Goal: Task Accomplishment & Management: Manage account settings

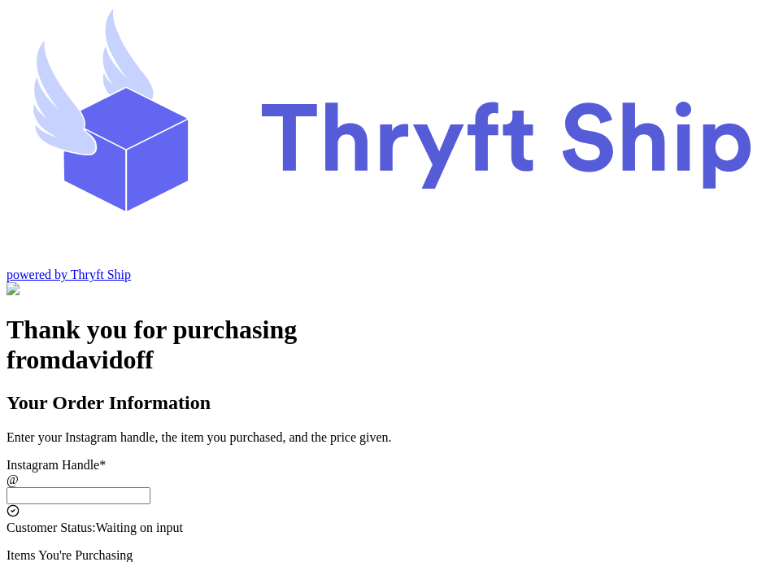
click at [150, 487] on input "Local Pick Up (Stockton, CA)" at bounding box center [79, 495] width 144 height 17
type input "c"
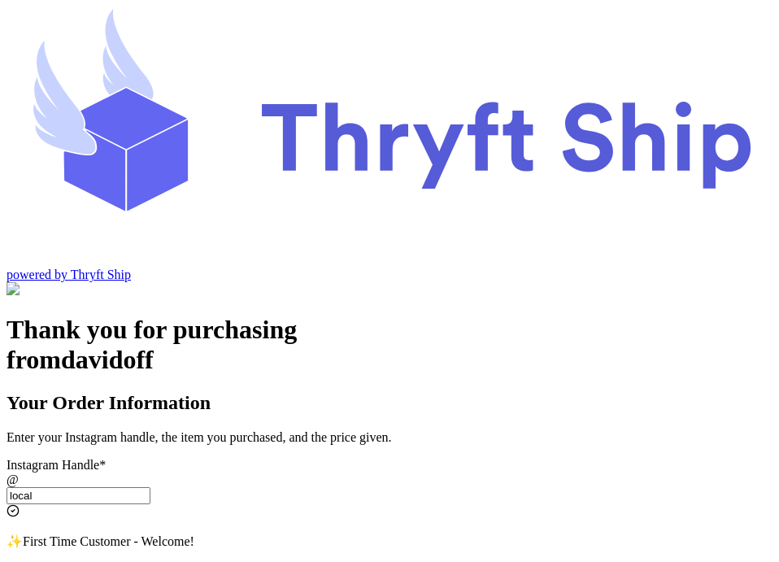
type input "local6"
select select "CA"
type input "Los Angeles"
type input "93013"
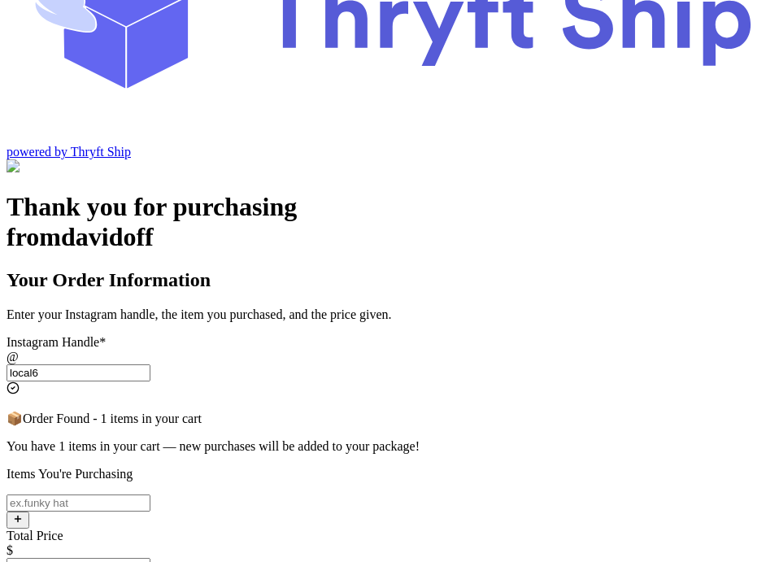
scroll to position [144, 0]
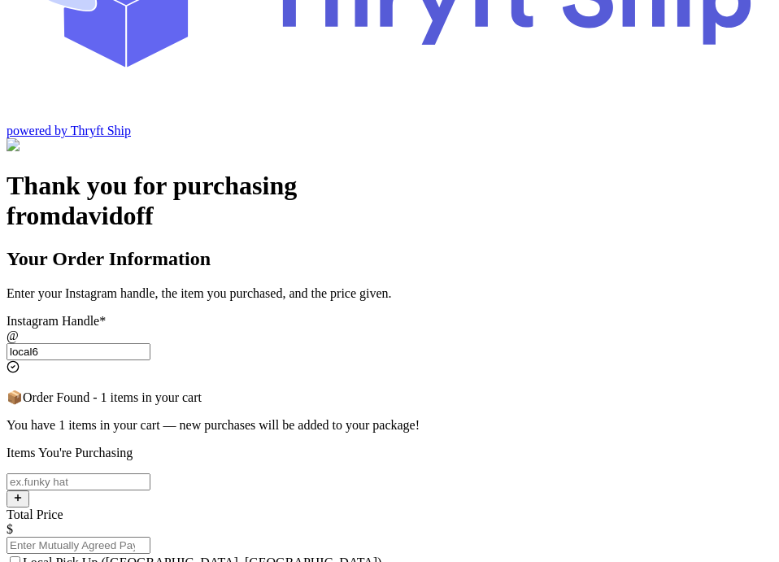
type input "local6"
click at [150, 473] on input "Local Pick Up (Stockton, CA)" at bounding box center [79, 481] width 144 height 17
type input "item 1"
click at [150, 536] on input "Total Price" at bounding box center [79, 544] width 144 height 17
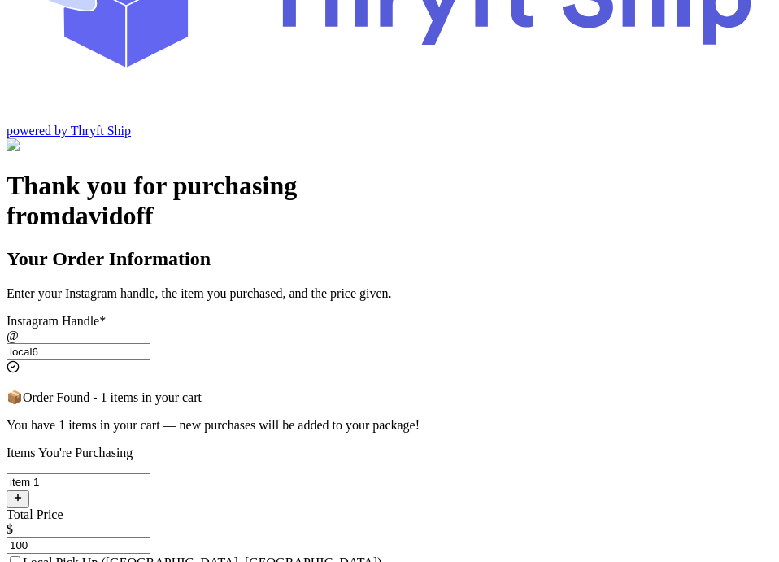
type input "100"
click at [350, 555] on span "Local Pick Up ([GEOGRAPHIC_DATA], [GEOGRAPHIC_DATA])" at bounding box center [202, 562] width 358 height 14
click at [20, 556] on input "Local Pick Up ([GEOGRAPHIC_DATA], [GEOGRAPHIC_DATA])" at bounding box center [15, 561] width 11 height 11
checkbox input "true"
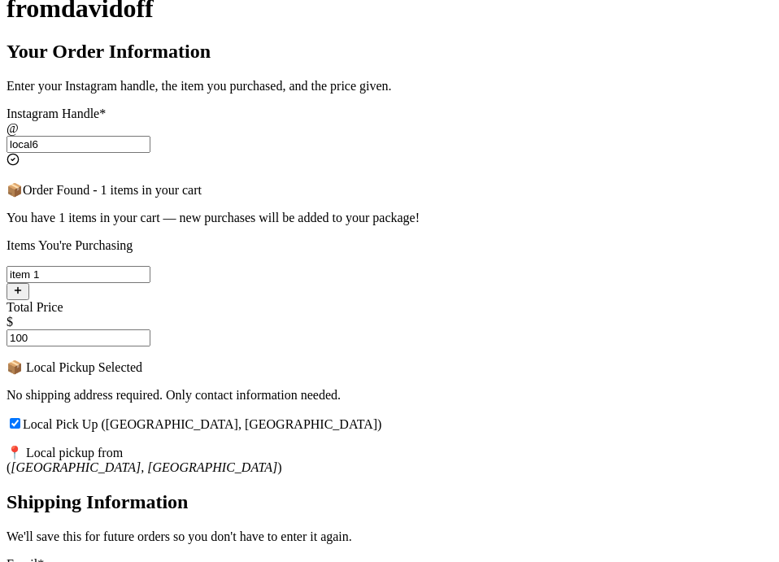
scroll to position [525, 0]
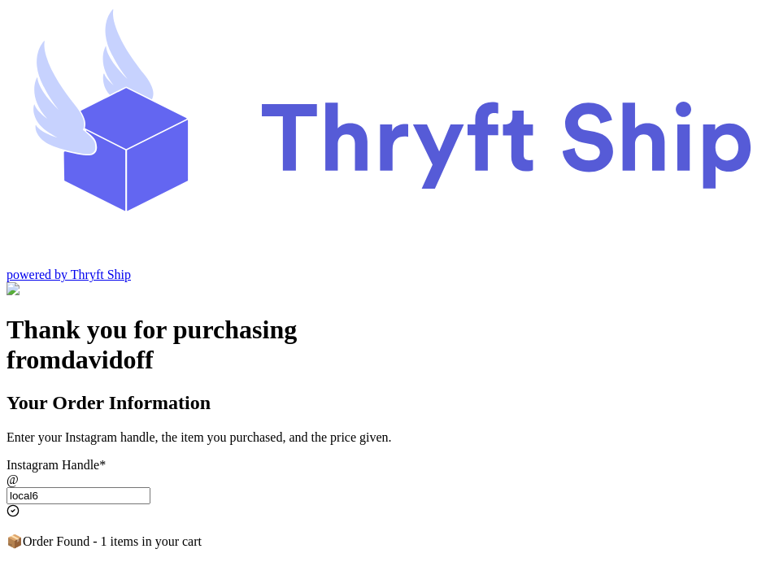
scroll to position [94, 0]
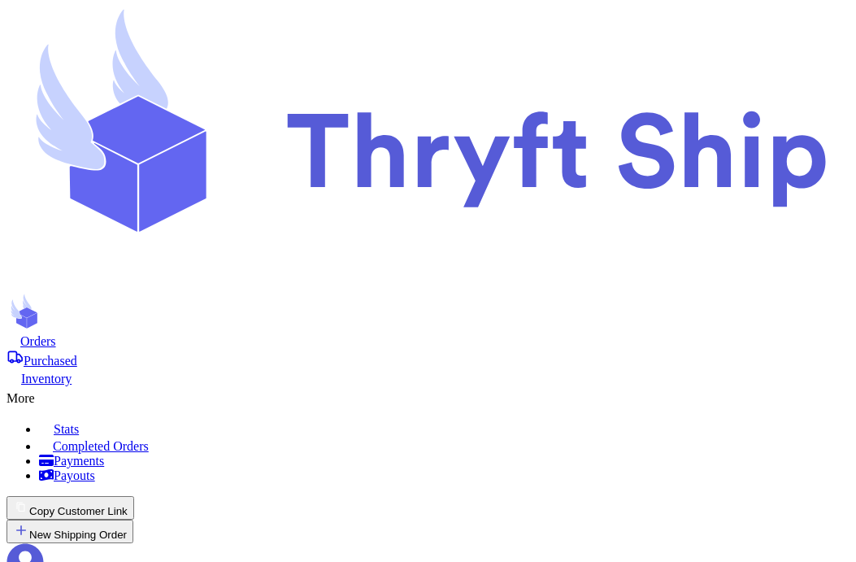
click at [405, 386] on div "More" at bounding box center [428, 396] width 843 height 20
click at [149, 439] on span "Completed Orders" at bounding box center [101, 446] width 96 height 14
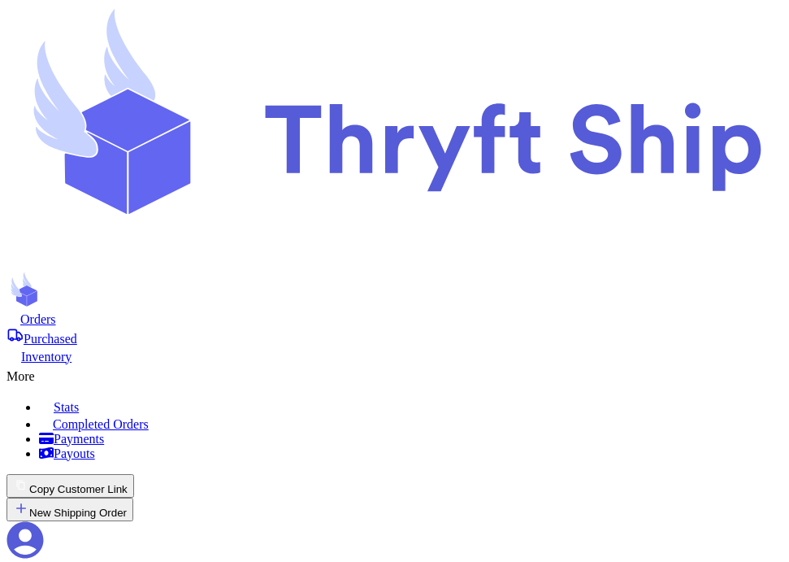
click at [218, 311] on nav "Orders Purchased Inventory More Stats Completed Orders Payments Payouts Copy Cu…" at bounding box center [395, 451] width 776 height 280
click at [77, 332] on span "Purchased" at bounding box center [51, 339] width 54 height 14
click at [20, 311] on icon at bounding box center [14, 317] width 14 height 12
click at [77, 332] on span "Purchased" at bounding box center [51, 339] width 54 height 14
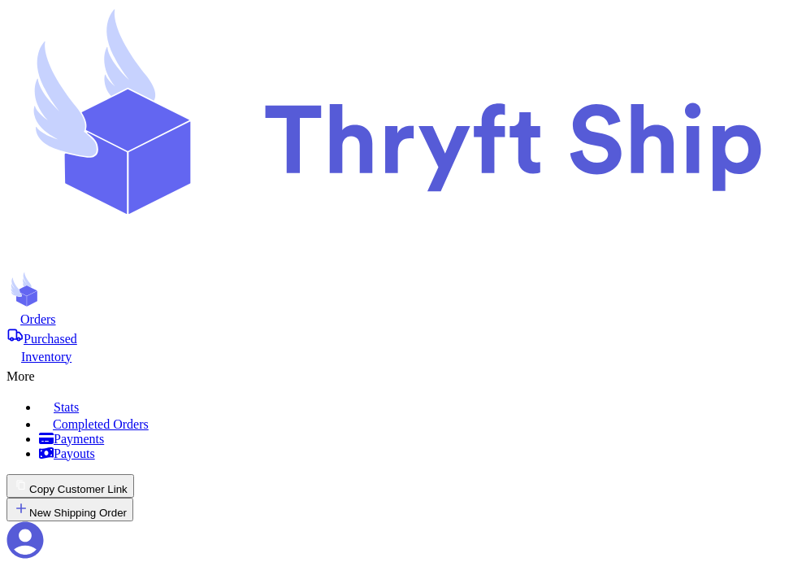
click at [56, 312] on span "Orders" at bounding box center [38, 319] width 36 height 14
click at [77, 332] on span "Purchased" at bounding box center [51, 339] width 54 height 14
click at [56, 312] on span "Orders" at bounding box center [38, 319] width 36 height 14
click at [77, 332] on span "Purchased" at bounding box center [51, 339] width 54 height 14
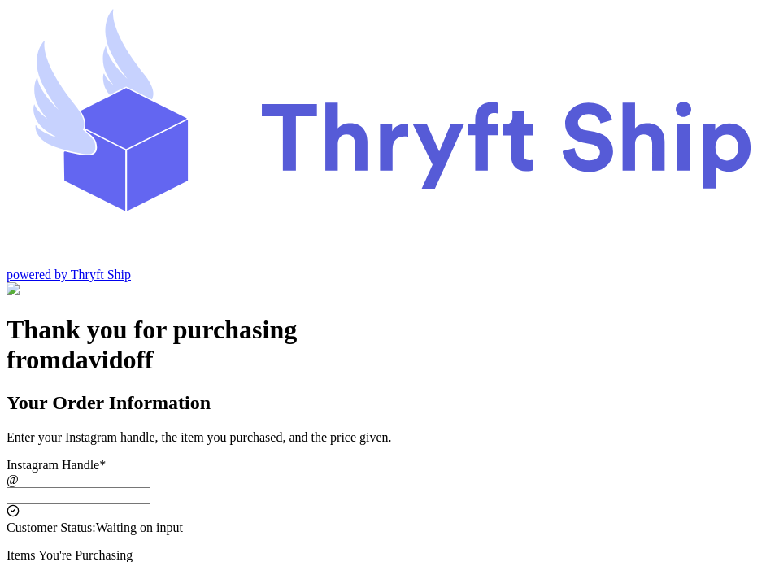
click at [150, 487] on input "Local Pick Up (Stockton, CA)" at bounding box center [79, 495] width 144 height 17
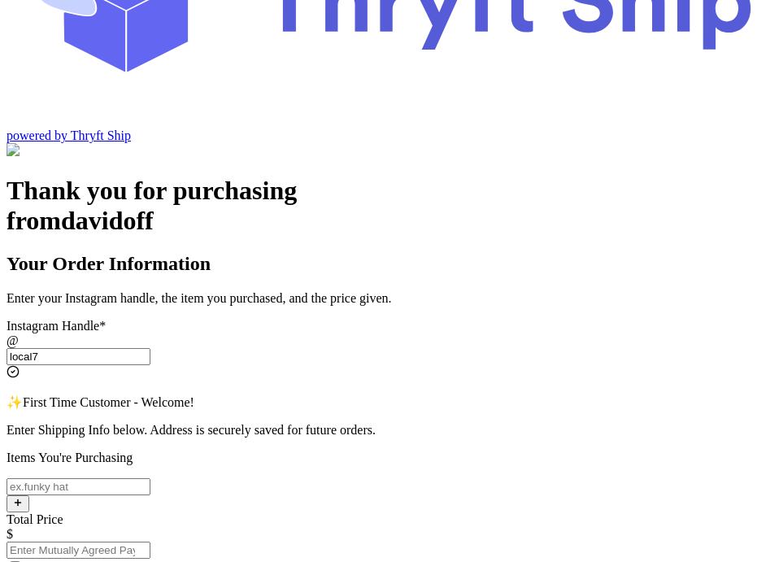
scroll to position [150, 0]
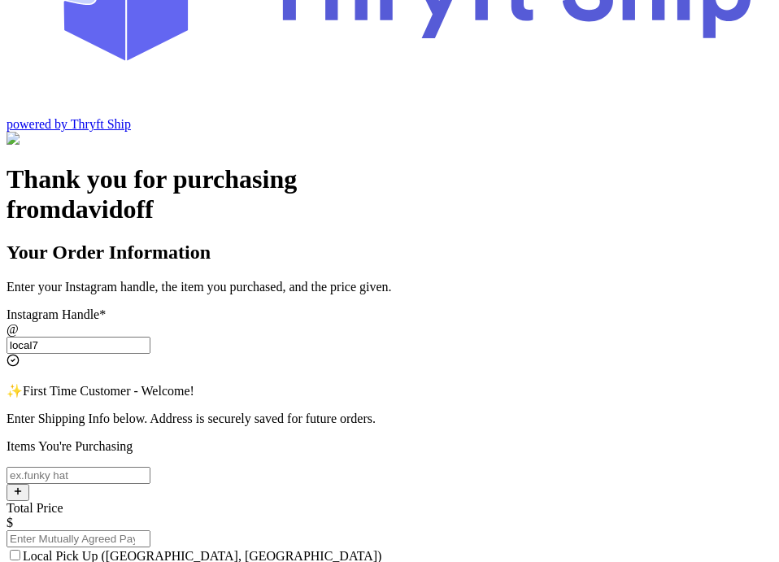
type input "local7"
click at [150, 467] on input "Local Pick Up (Stockton, CA)" at bounding box center [79, 475] width 144 height 17
type input "Local Pick Item"
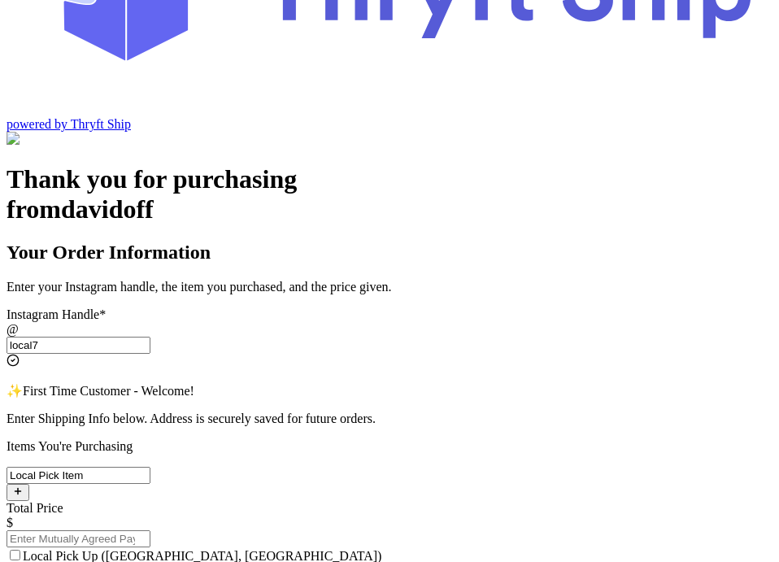
click at [150, 530] on input "Total Price" at bounding box center [79, 538] width 144 height 17
type input "99"
click at [20, 549] on input "Local Pick Up (Stockton, CA)" at bounding box center [15, 554] width 11 height 11
checkbox input "true"
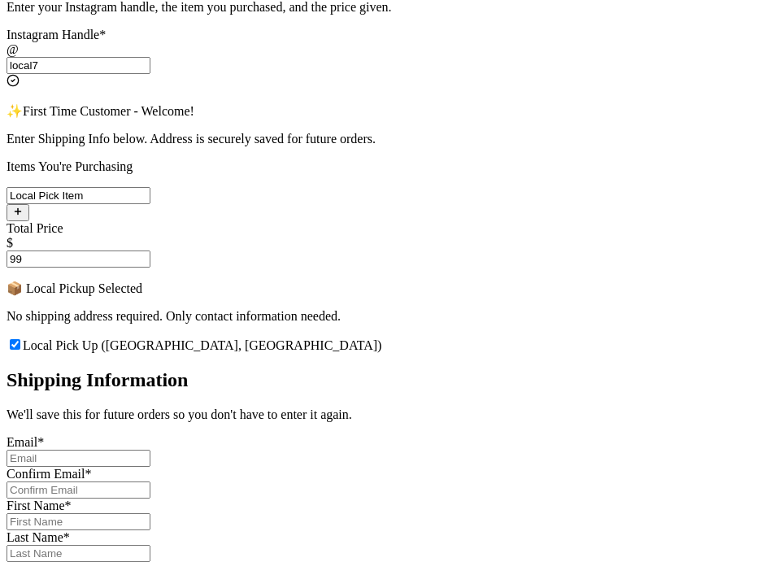
scroll to position [454, 0]
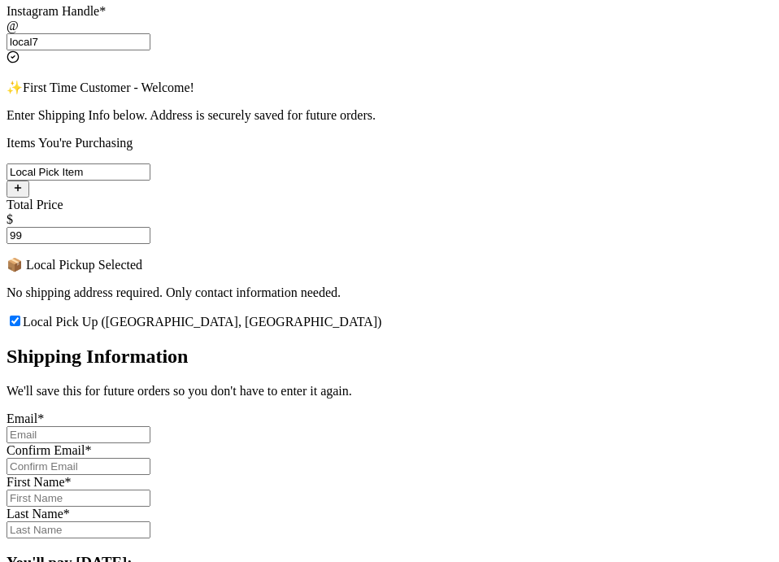
click at [150, 426] on input "Local Pick Up ([GEOGRAPHIC_DATA], [GEOGRAPHIC_DATA])" at bounding box center [79, 434] width 144 height 17
type input "abdul+1@thryftship.com"
type input "[PERSON_NAME]"
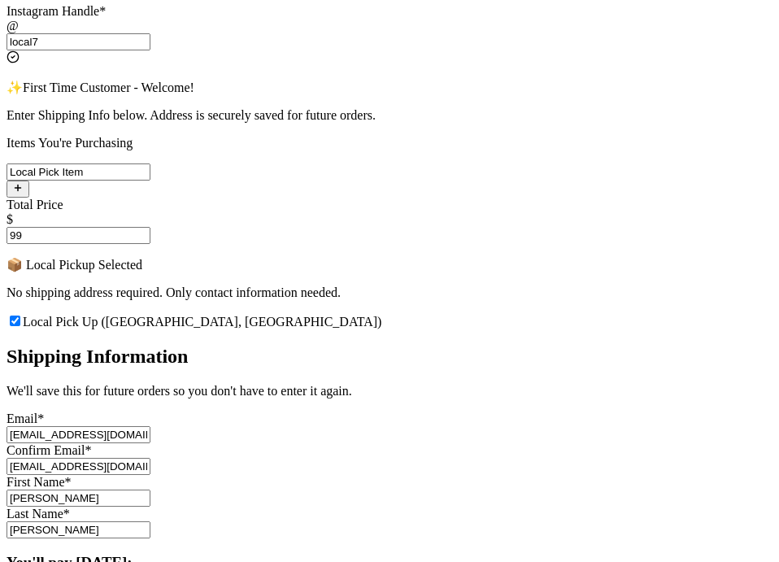
click at [150, 426] on input "[EMAIL_ADDRESS][DOMAIN_NAME]" at bounding box center [79, 434] width 144 height 17
type input "[EMAIL_ADDRESS][DOMAIN_NAME]"
click at [150, 458] on input "[EMAIL_ADDRESS][DOMAIN_NAME]" at bounding box center [79, 466] width 144 height 17
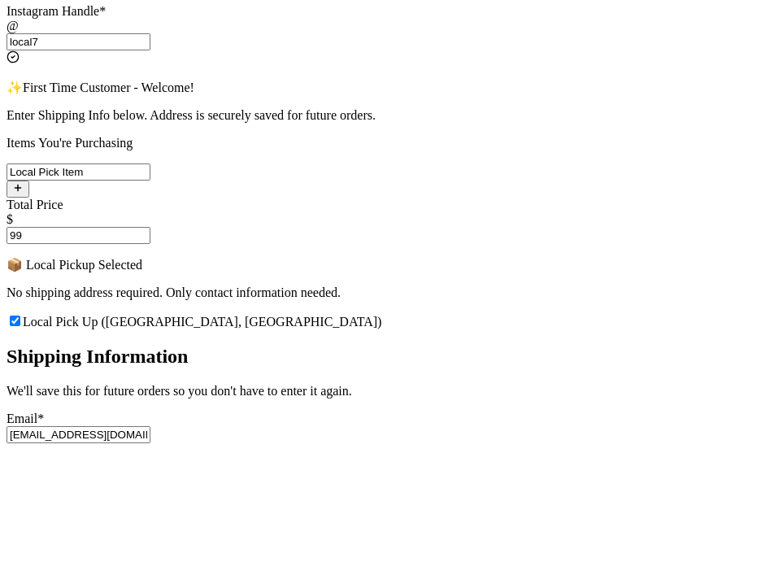
type input "[EMAIL_ADDRESS][DOMAIN_NAME]"
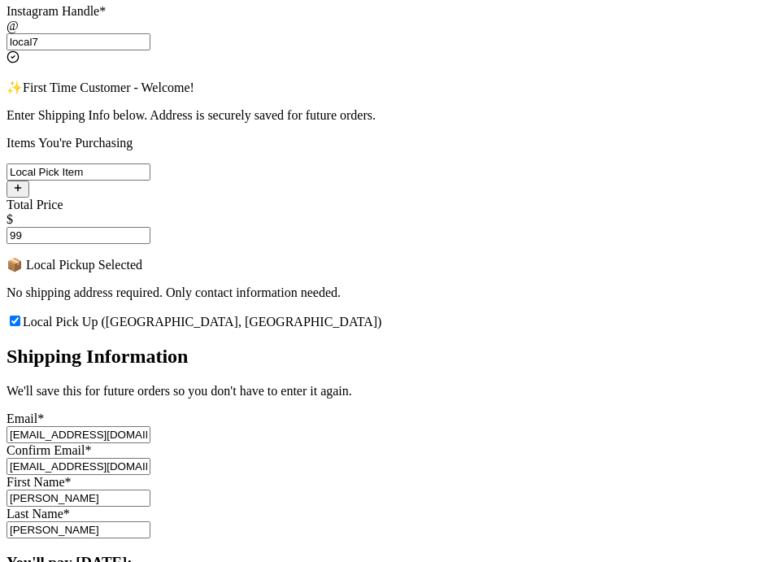
click at [172, 400] on div "Thank you for purchasing from davidoff Your Order Information Enter your Instag…" at bounding box center [390, 380] width 766 height 1038
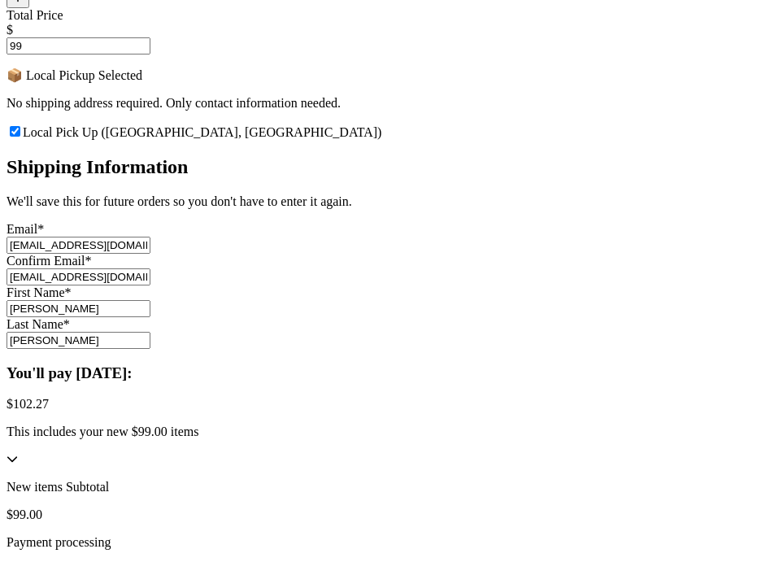
scroll to position [705, 0]
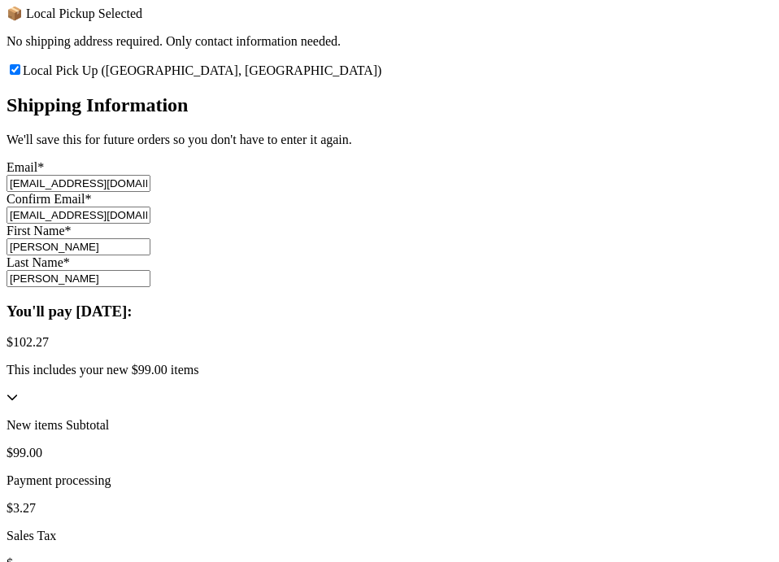
drag, startPoint x: 328, startPoint y: 217, endPoint x: 168, endPoint y: 217, distance: 159.3
click at [168, 217] on div "Thank you for purchasing from davidoff Your Order Information Enter your Instag…" at bounding box center [390, 129] width 766 height 1038
click at [150, 238] on input "[PERSON_NAME]" at bounding box center [79, 246] width 144 height 17
type input "Trump"
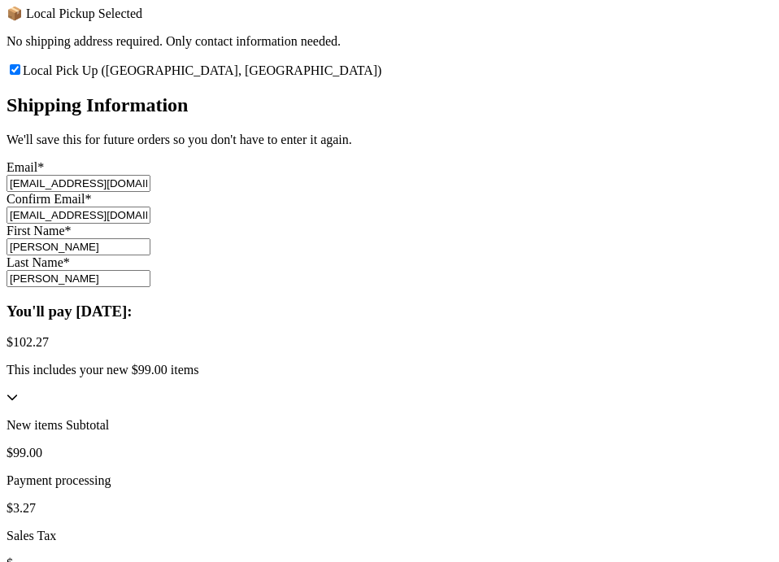
click at [157, 341] on div "Thank you for purchasing from davidoff Your Order Information Enter your Instag…" at bounding box center [390, 129] width 766 height 1038
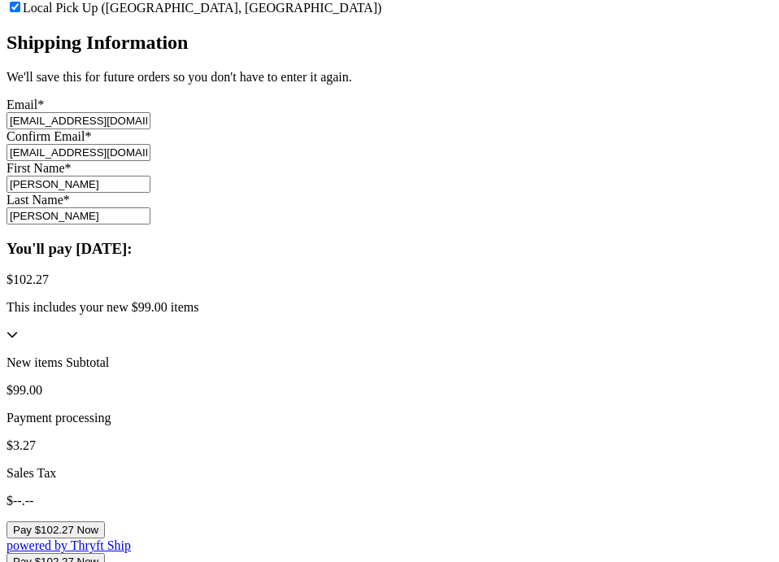
scroll to position [771, 0]
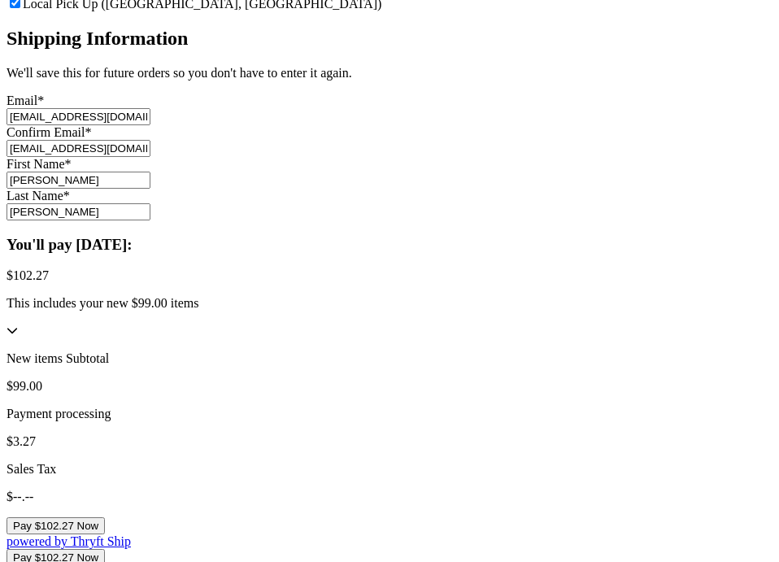
click at [105, 517] on button "Pay $102.27 Now" at bounding box center [56, 525] width 98 height 17
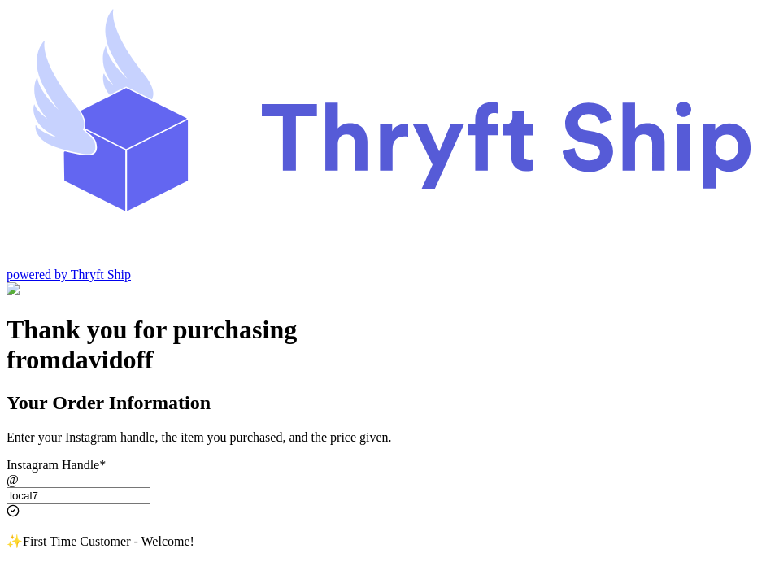
scroll to position [67, 0]
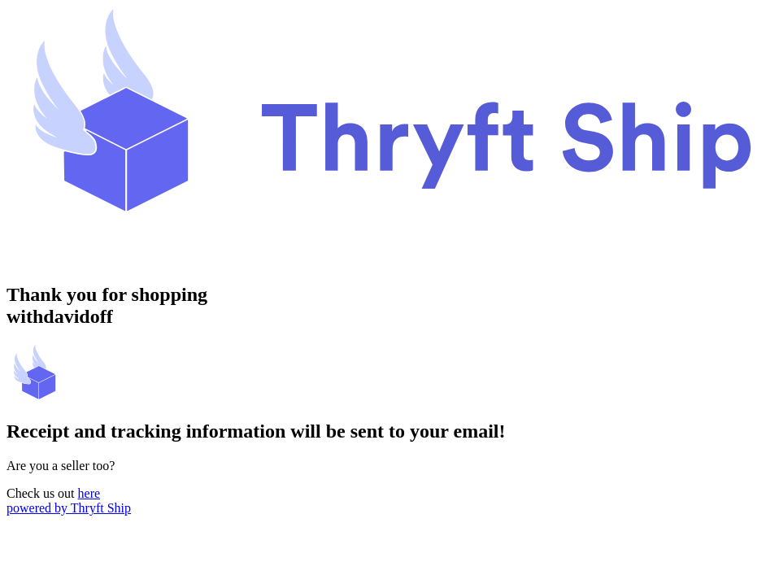
scroll to position [46, 0]
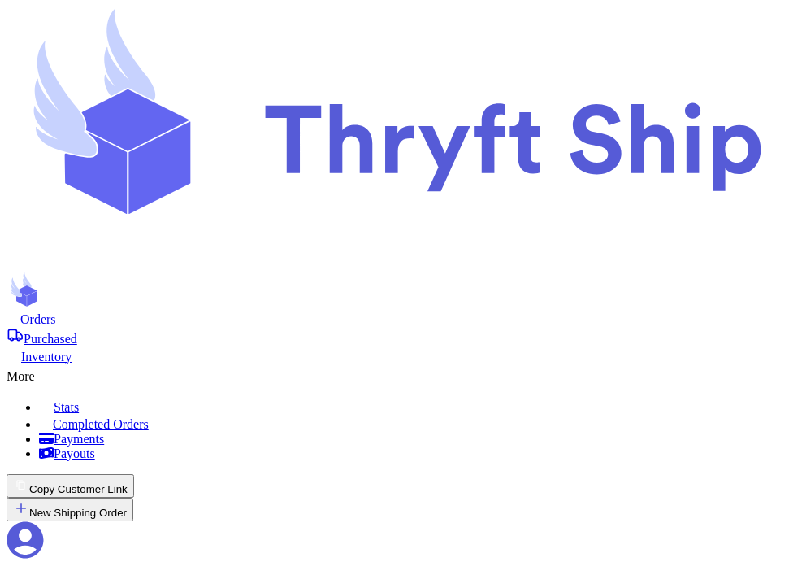
click at [424, 311] on div "Orders Purchased Inventory More Stats Completed Orders Payments Payouts" at bounding box center [395, 386] width 776 height 150
click at [51, 364] on icon at bounding box center [43, 372] width 16 height 16
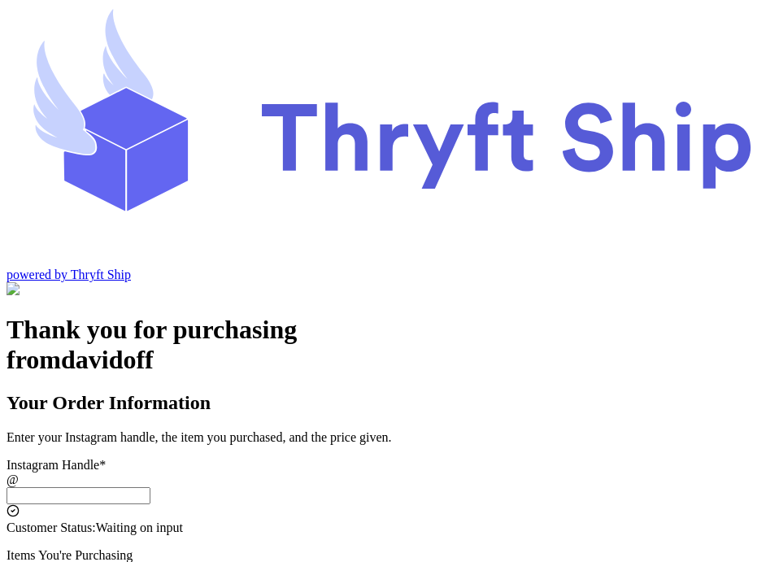
click at [150, 487] on input "Local Pick Up ([GEOGRAPHIC_DATA], [GEOGRAPHIC_DATA])" at bounding box center [79, 495] width 144 height 17
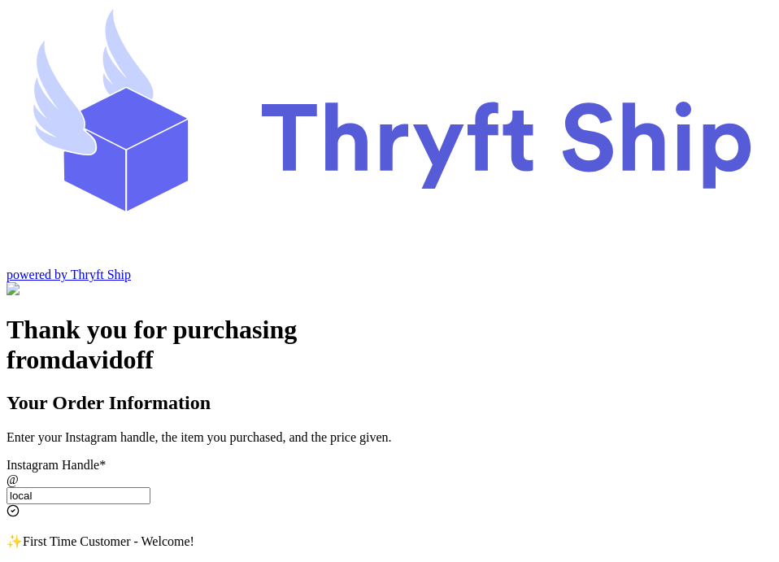
type input "local6"
select select "CA"
type input "[GEOGRAPHIC_DATA]"
type input "93013"
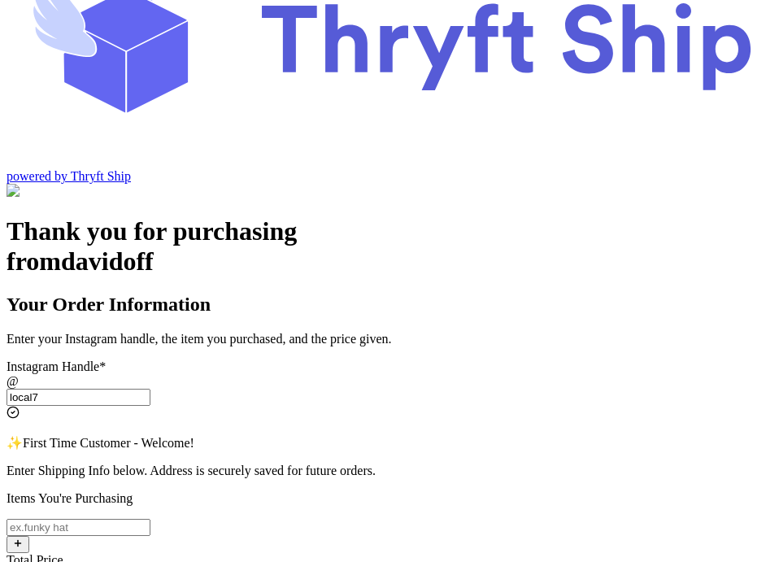
scroll to position [139, 0]
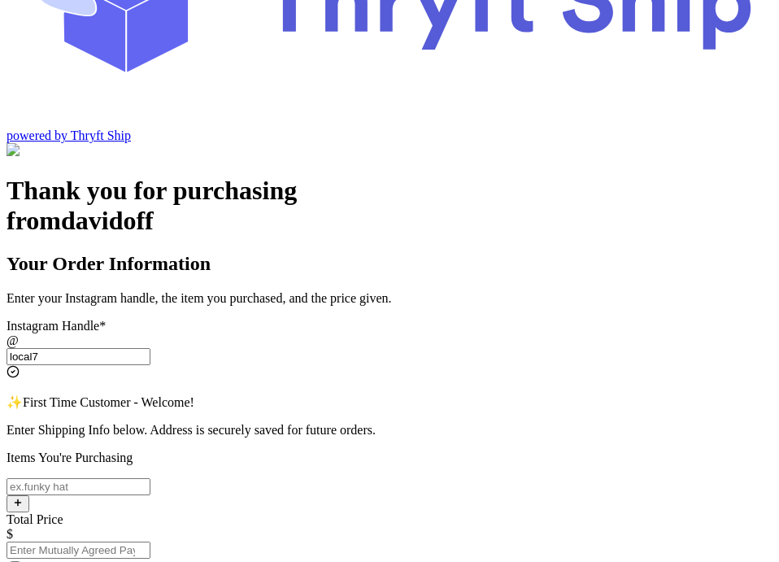
type input "local7"
click at [150, 478] on input "Local Pick Up ([GEOGRAPHIC_DATA], [GEOGRAPHIC_DATA])" at bounding box center [79, 486] width 144 height 17
type input "Local Item 123"
click at [150, 541] on input "Total Price" at bounding box center [79, 549] width 144 height 17
type input "99"
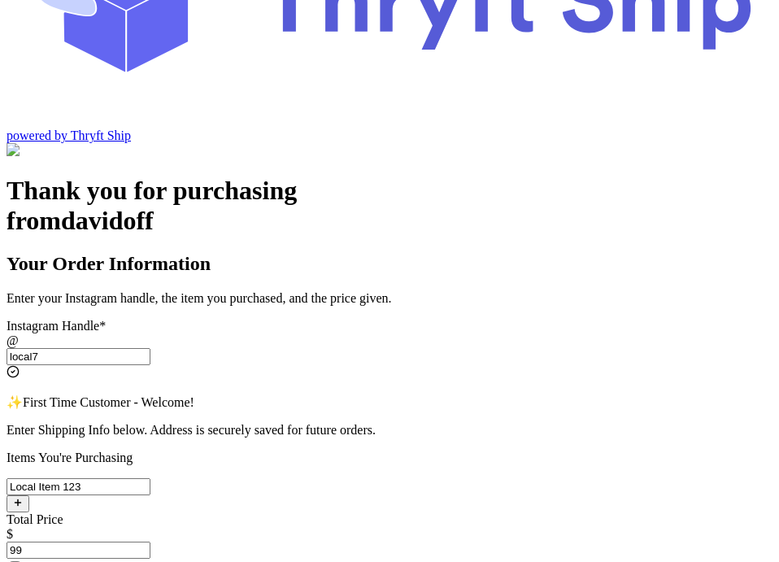
click at [20, 561] on input "Local Pick Up ([GEOGRAPHIC_DATA], [GEOGRAPHIC_DATA])" at bounding box center [15, 566] width 11 height 11
checkbox input "true"
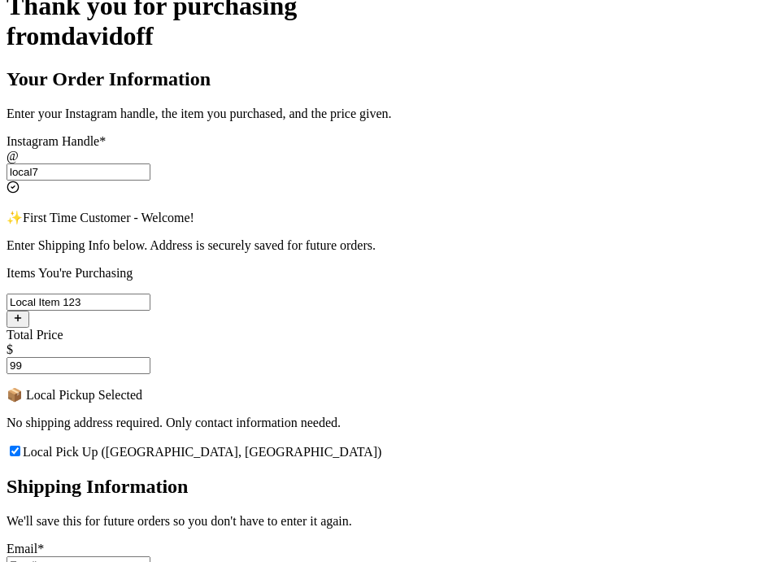
scroll to position [477, 0]
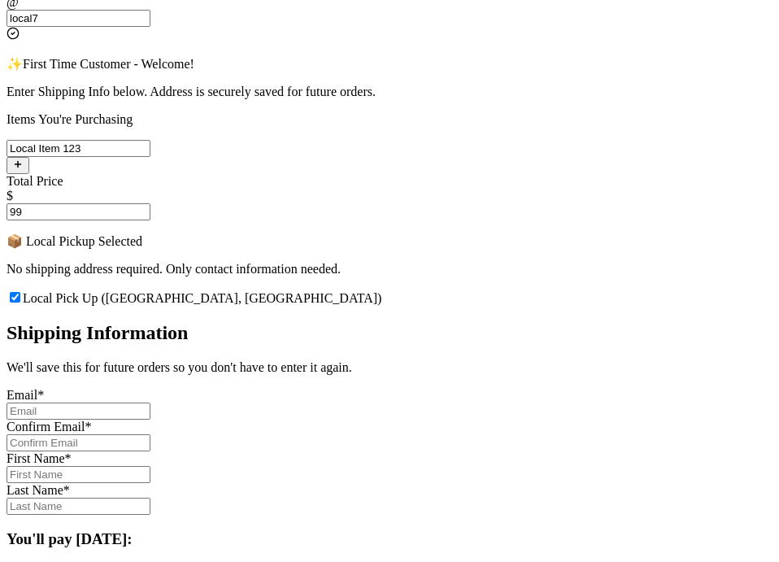
click at [150, 402] on input "Local Pick Up ([GEOGRAPHIC_DATA], [GEOGRAPHIC_DATA])" at bounding box center [79, 410] width 144 height 17
type input "[EMAIL_ADDRESS][DOMAIN_NAME]"
type input "abdul+1@thryftship.com"
type input "Ross"
type input "Geller"
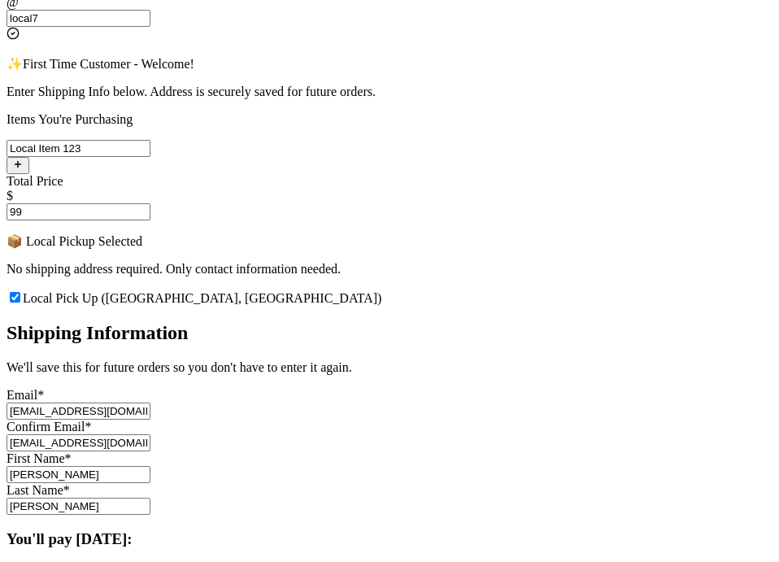
click at [150, 402] on input "abdul+1@thryftship.com" at bounding box center [79, 410] width 144 height 17
type input "abdul+2@thryftship.com"
click at [150, 434] on input "abdul+1@thryftship.com" at bounding box center [79, 442] width 144 height 17
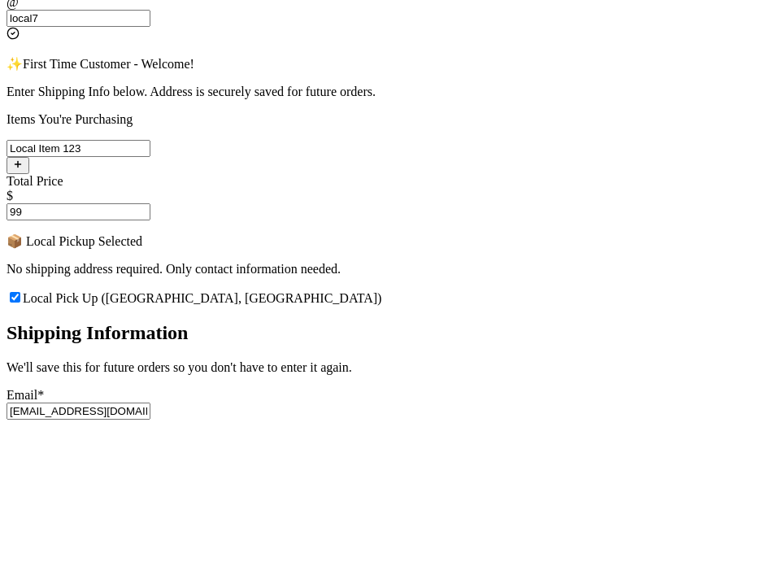
type input "abdul+2@thryftship.com"
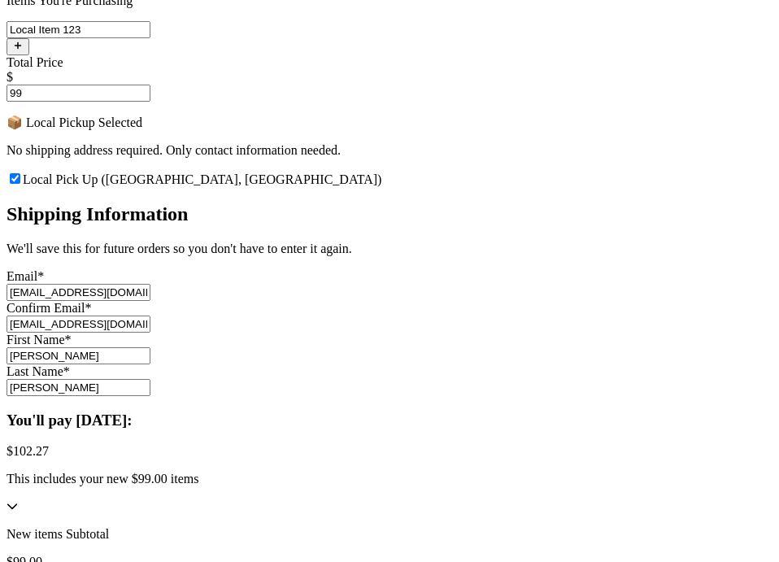
scroll to position [606, 0]
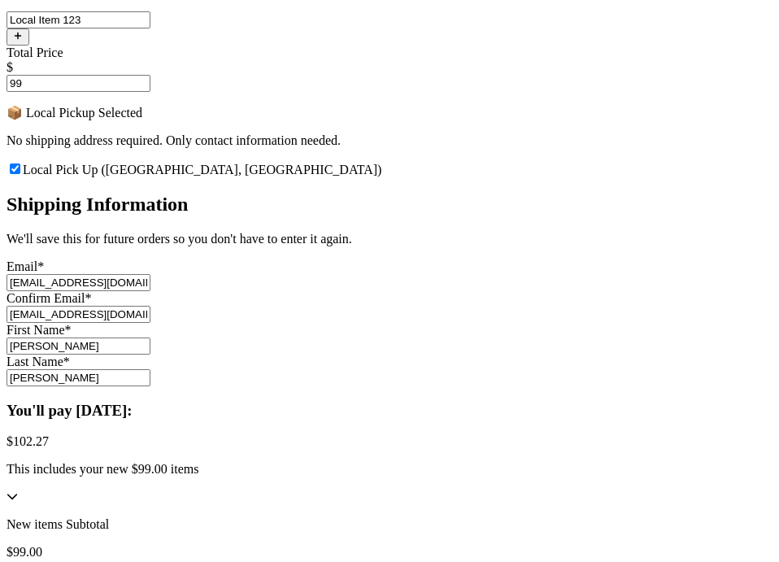
click at [150, 337] on input "Ross" at bounding box center [79, 345] width 144 height 17
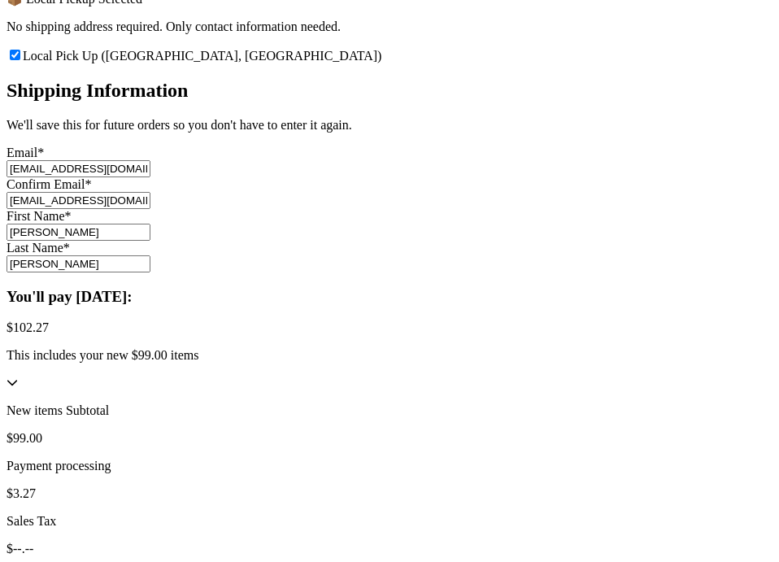
scroll to position [729, 0]
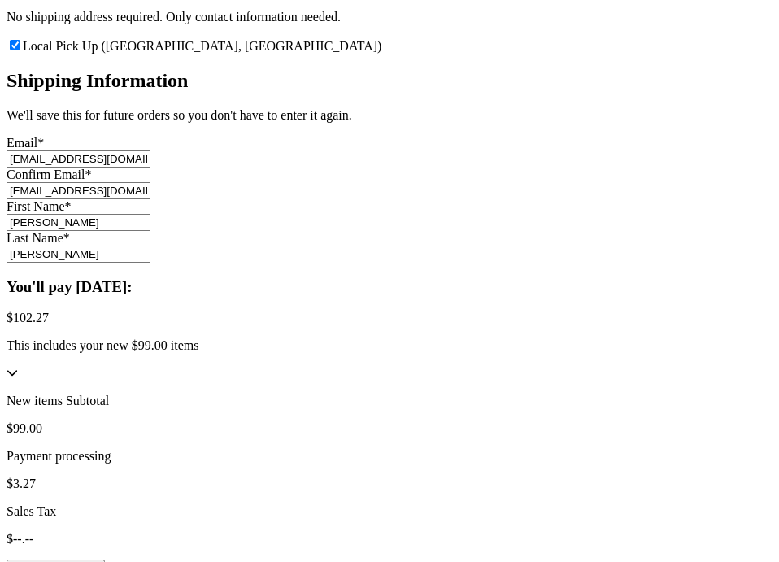
type input "Kim"
click at [105, 559] on button "Pay $102.27 Now" at bounding box center [56, 567] width 98 height 17
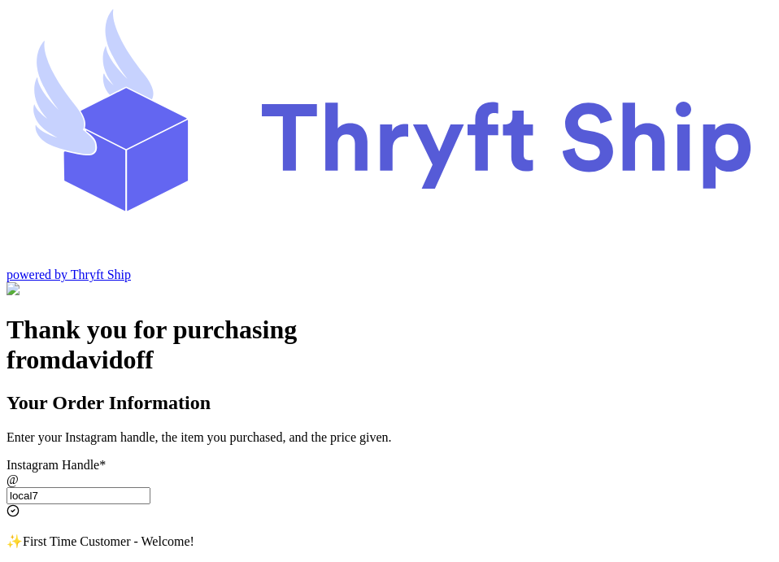
scroll to position [67, 0]
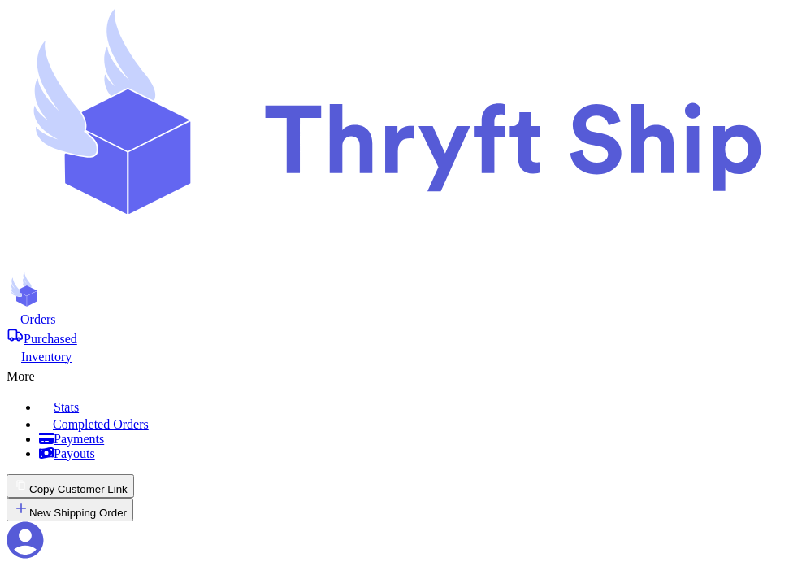
click at [56, 312] on span "Orders" at bounding box center [38, 319] width 36 height 14
click at [392, 364] on div "More" at bounding box center [395, 374] width 776 height 20
click at [363, 415] on link "Completed Orders" at bounding box center [411, 423] width 744 height 17
click at [211, 311] on nav "Orders Purchased Inventory More Stats Completed Orders Payments Payouts Copy Cu…" at bounding box center [395, 451] width 776 height 280
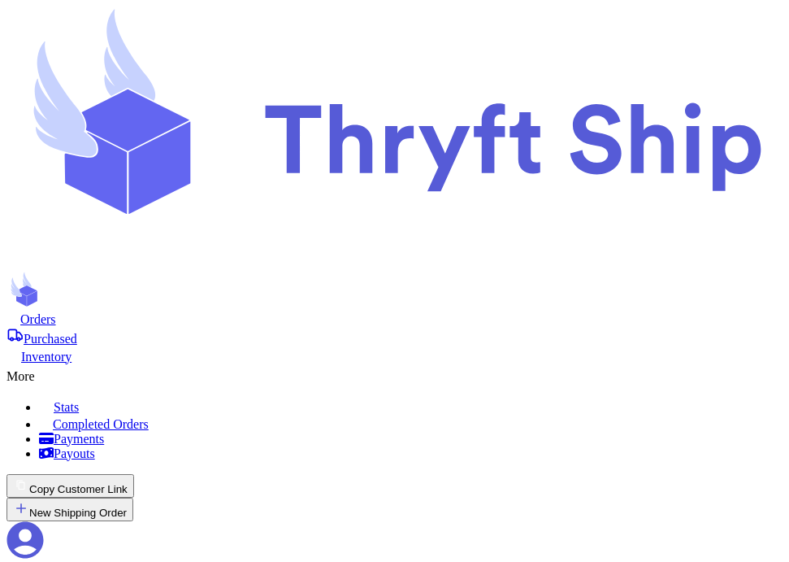
click at [77, 332] on span "Purchased" at bounding box center [51, 339] width 54 height 14
click at [130, 311] on nav "Orders Purchased Inventory More Stats Completed Orders Payments Payouts Copy Cu…" at bounding box center [395, 451] width 776 height 280
click at [115, 311] on div "Orders Purchased Inventory More Stats Completed Orders Payments Payouts" at bounding box center [395, 386] width 776 height 150
click at [56, 312] on span "Orders" at bounding box center [38, 319] width 36 height 14
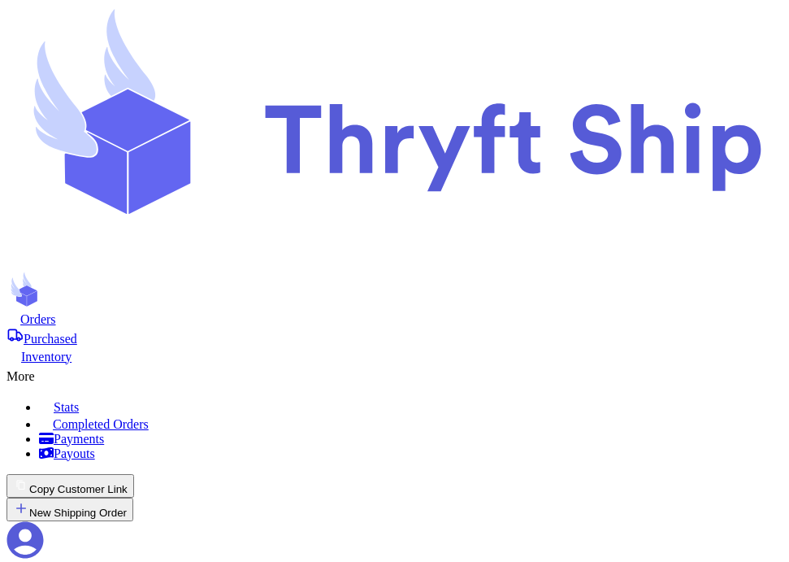
scroll to position [425, 0]
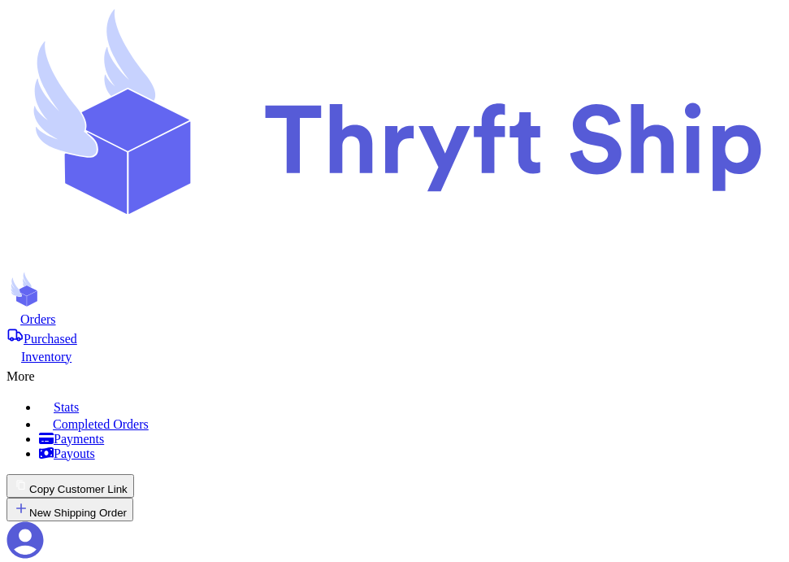
type input "1"
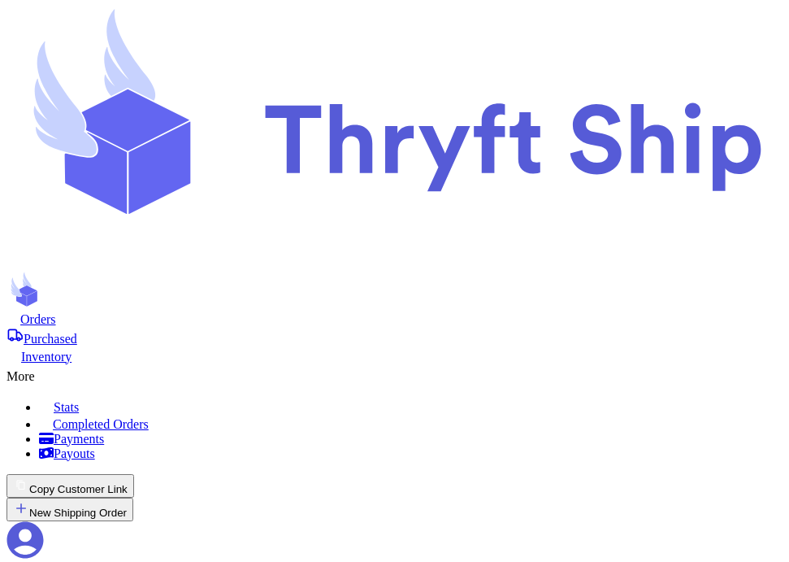
type input "10"
type input "1"
type input "10"
type input "1"
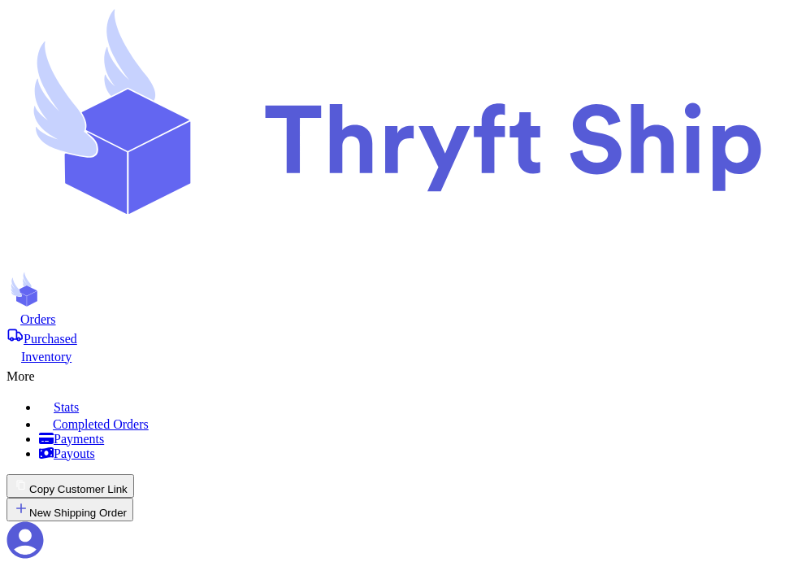
type input "10"
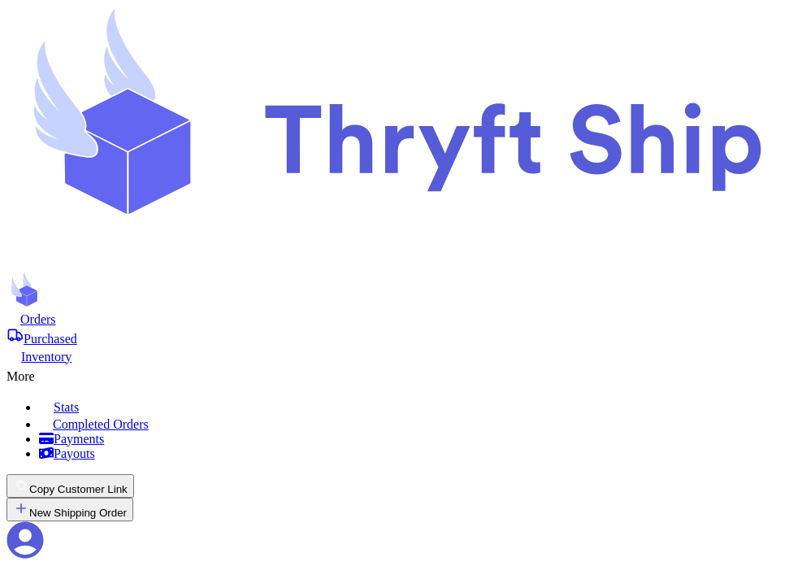
type input "1"
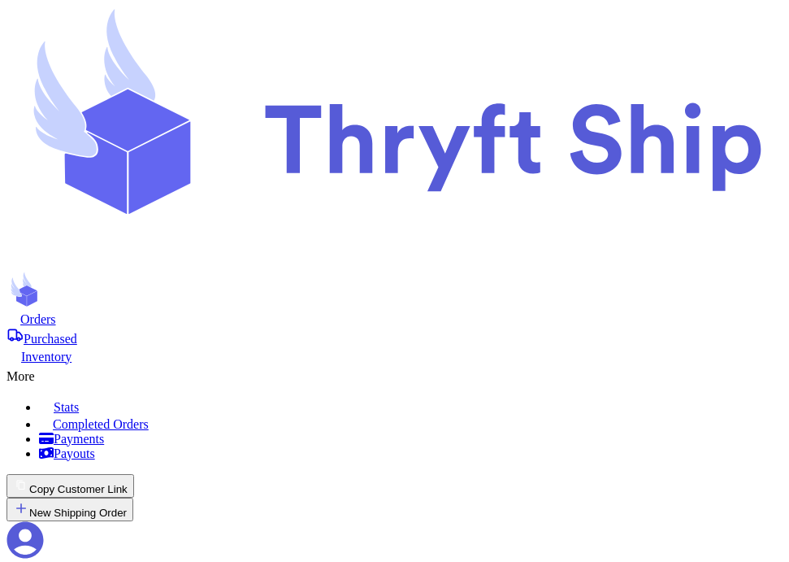
checkbox input "false"
select select "paid"
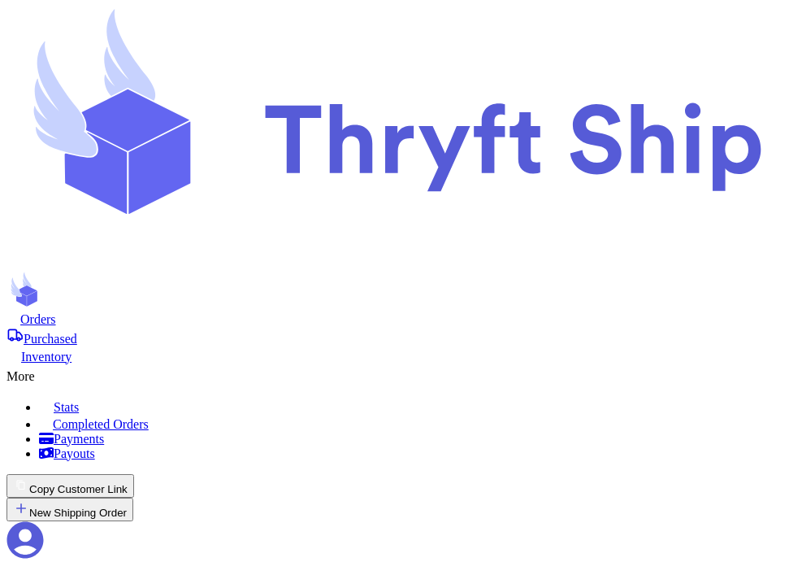
scroll to position [0, 0]
select select "paid"
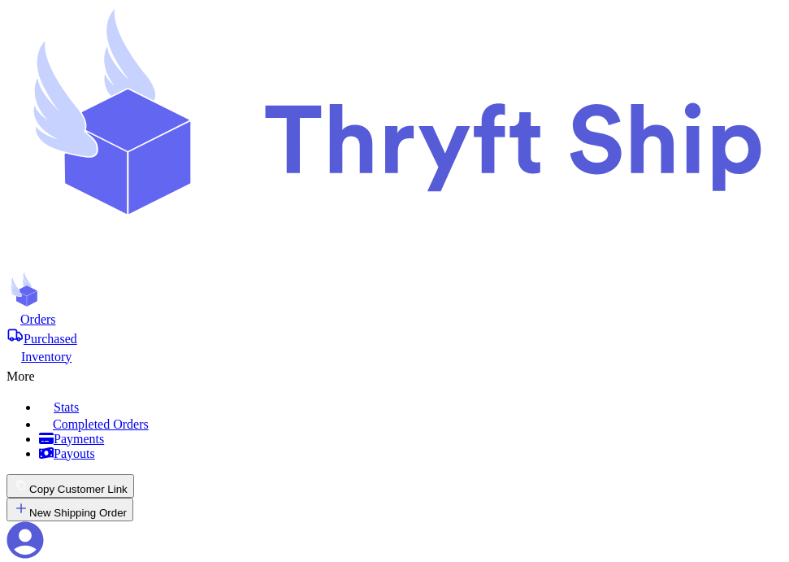
checkbox input "false"
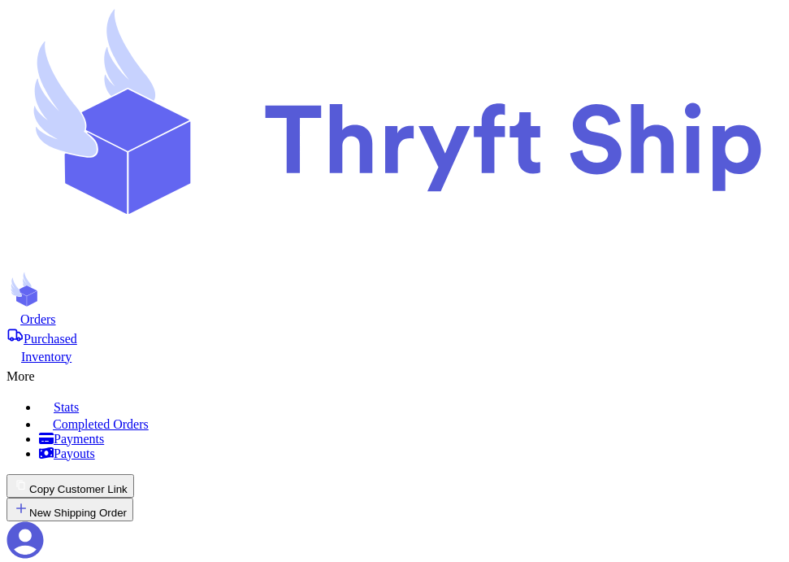
checkbox input "true"
click at [77, 332] on span "Purchased" at bounding box center [51, 339] width 54 height 14
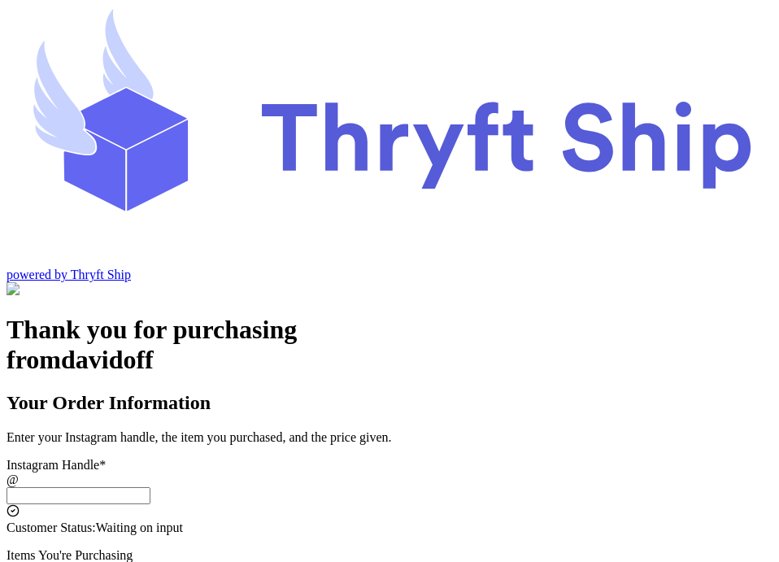
click at [150, 487] on input "Local Pick Up ([GEOGRAPHIC_DATA], [GEOGRAPHIC_DATA])" at bounding box center [79, 495] width 144 height 17
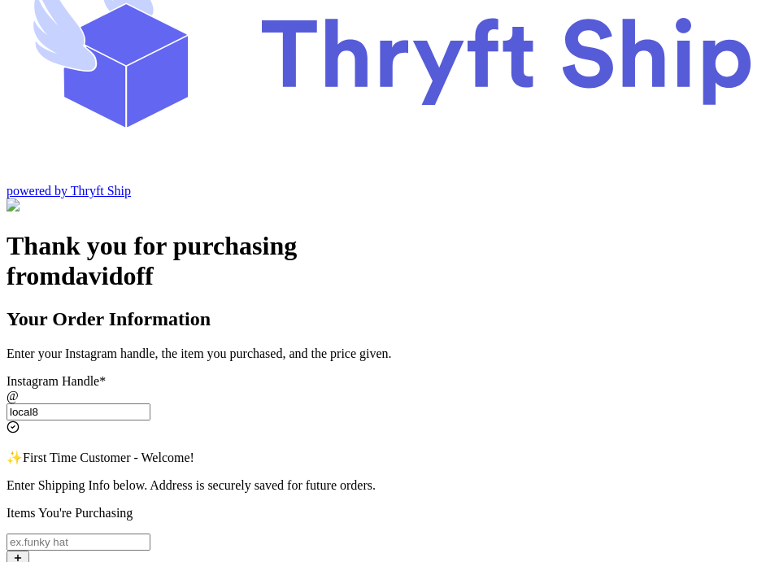
scroll to position [86, 0]
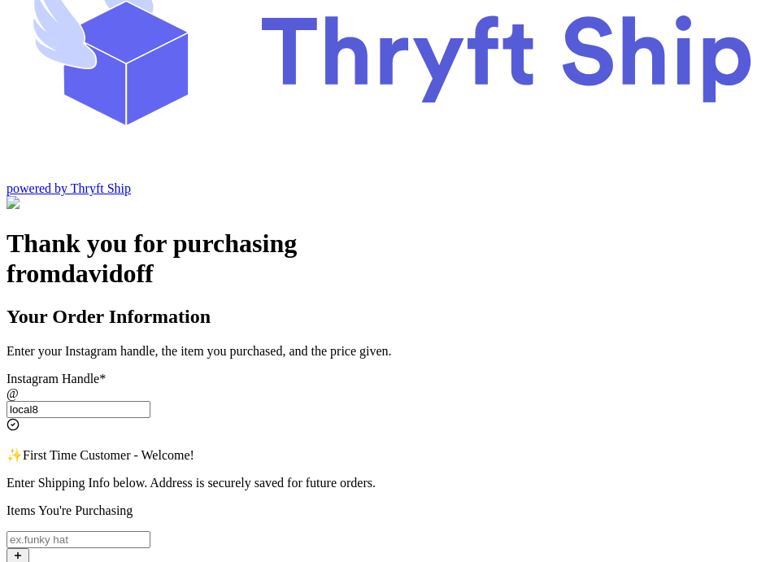
type input "local8"
click at [150, 531] on input "Local Pick Up ([GEOGRAPHIC_DATA], [GEOGRAPHIC_DATA])" at bounding box center [79, 539] width 144 height 17
type input "Local Pick Item 321"
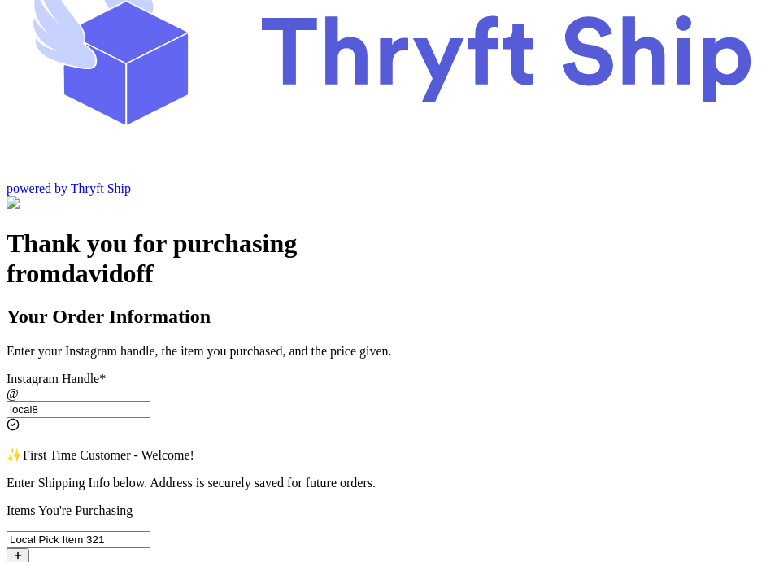
type input "50"
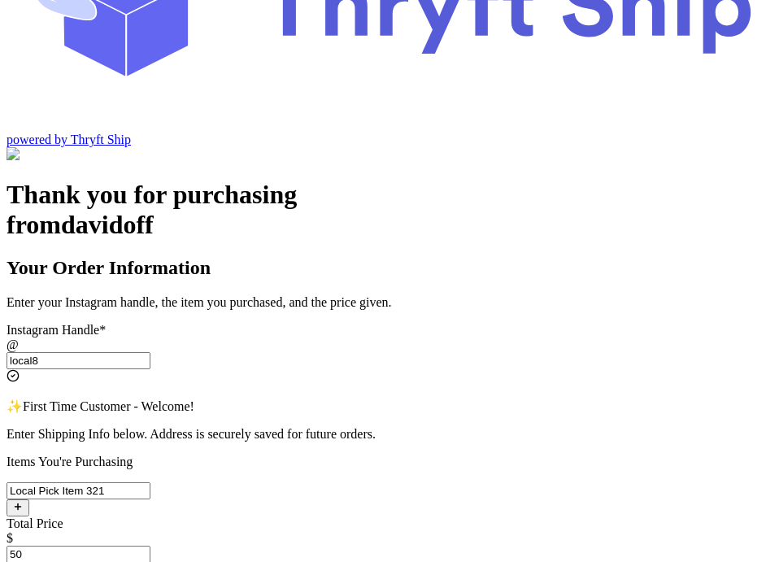
scroll to position [251, 0]
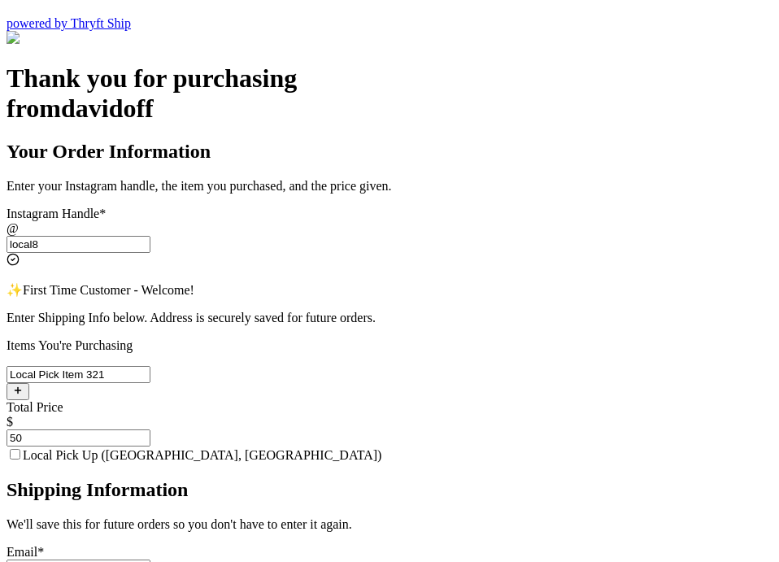
click at [381, 448] on span "Local Pick Up ([GEOGRAPHIC_DATA], [GEOGRAPHIC_DATA])" at bounding box center [202, 455] width 358 height 14
click at [20, 449] on input "Local Pick Up ([GEOGRAPHIC_DATA], [GEOGRAPHIC_DATA])" at bounding box center [15, 454] width 11 height 11
checkbox input "true"
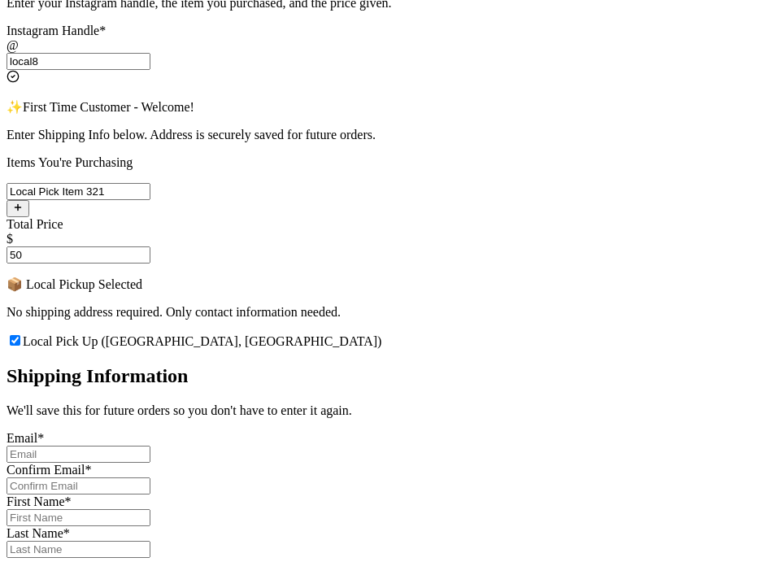
scroll to position [470, 0]
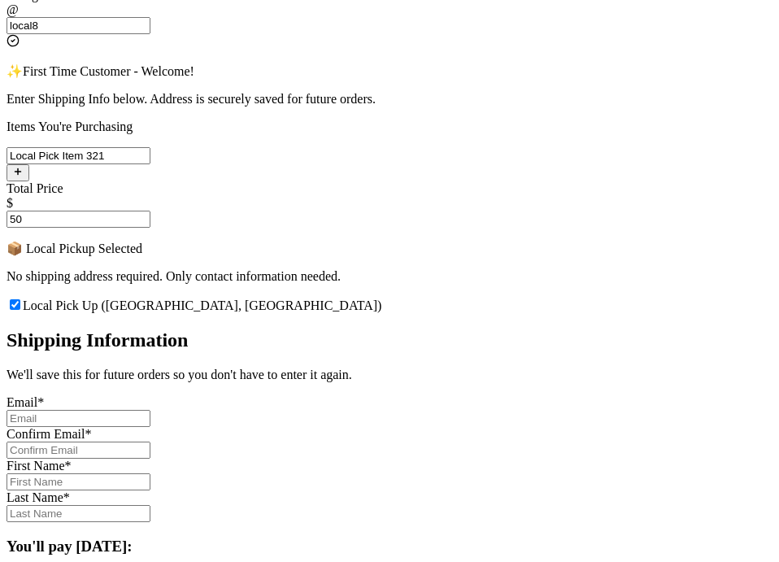
click at [150, 410] on input "Local Pick Up (Stockton, CA)" at bounding box center [79, 418] width 144 height 17
type input "abdul+1@thryftship.com"
type input "[PERSON_NAME]"
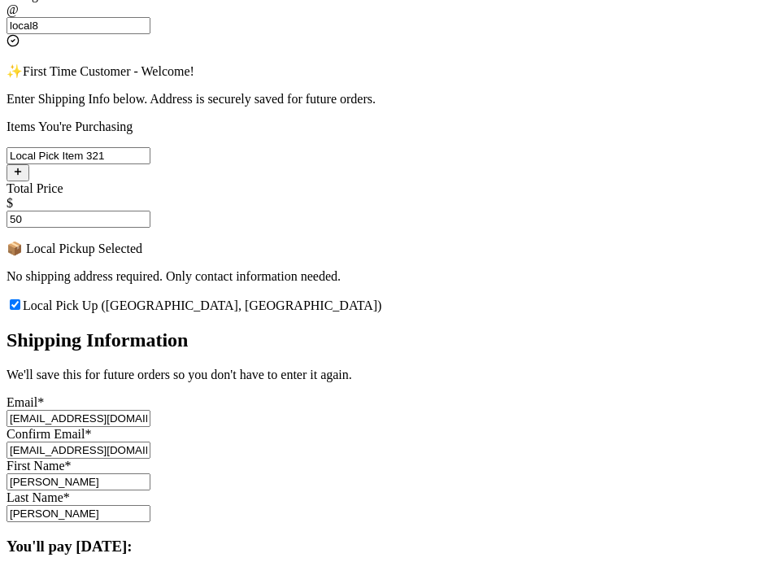
click at [150, 410] on input "abdul+1@thryftship.com" at bounding box center [79, 418] width 144 height 17
type input "[EMAIL_ADDRESS][DOMAIN_NAME]"
click at [150, 441] on input "abdul+1@thryftship.com" at bounding box center [79, 449] width 144 height 17
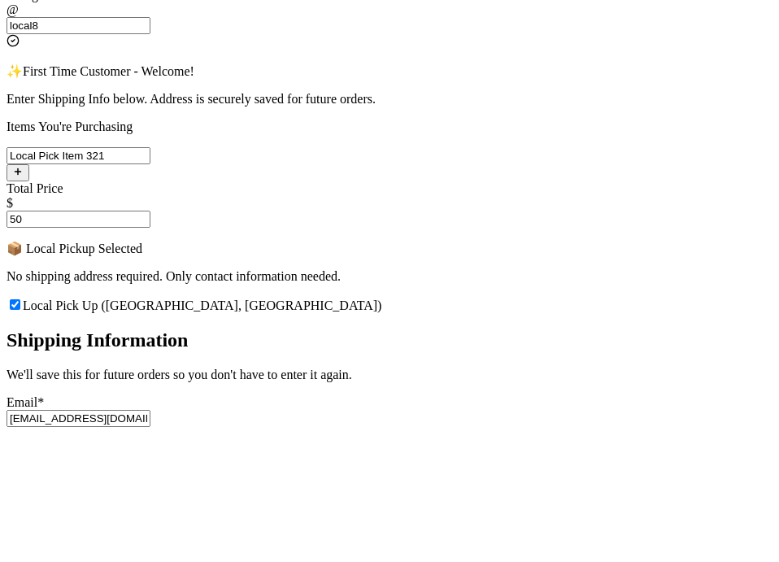
type input "[EMAIL_ADDRESS][DOMAIN_NAME]"
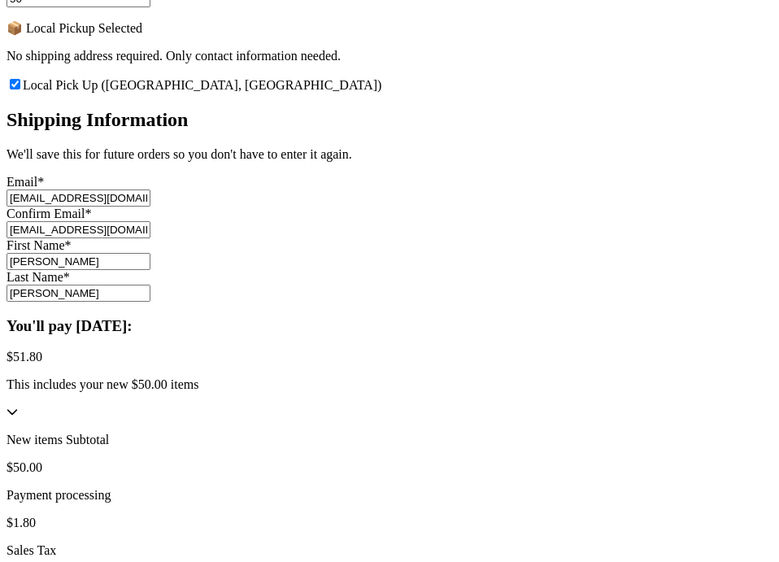
scroll to position [704, 0]
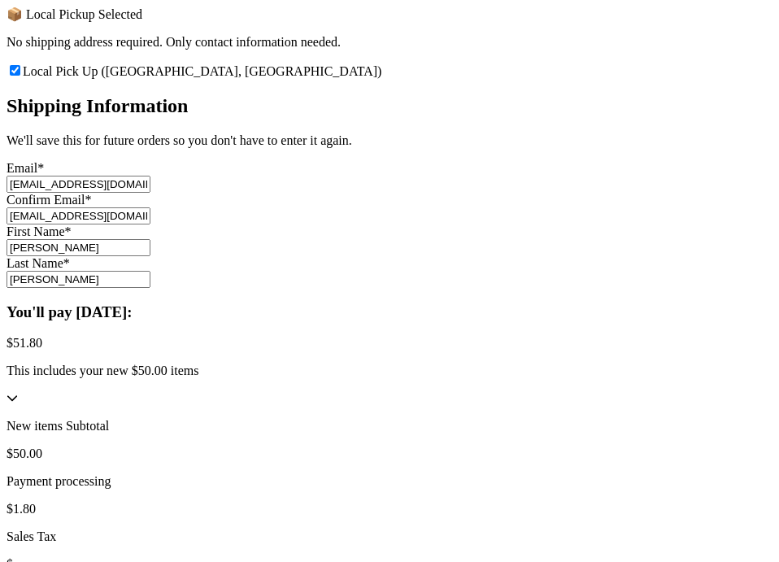
click at [150, 239] on input "[PERSON_NAME]" at bounding box center [79, 247] width 144 height 17
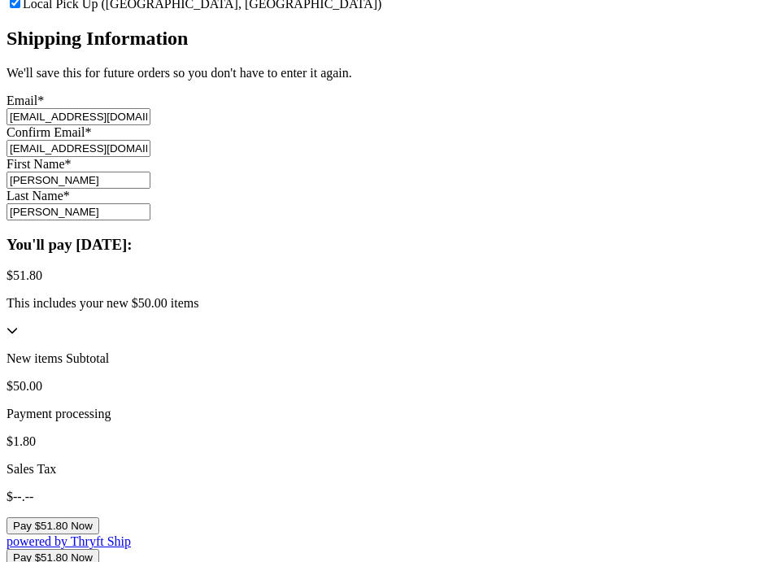
type input "[PERSON_NAME]"
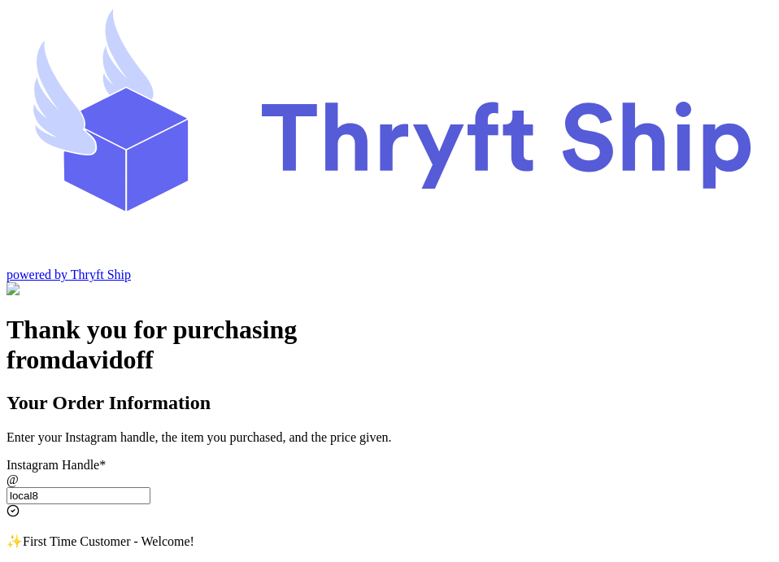
scroll to position [67, 0]
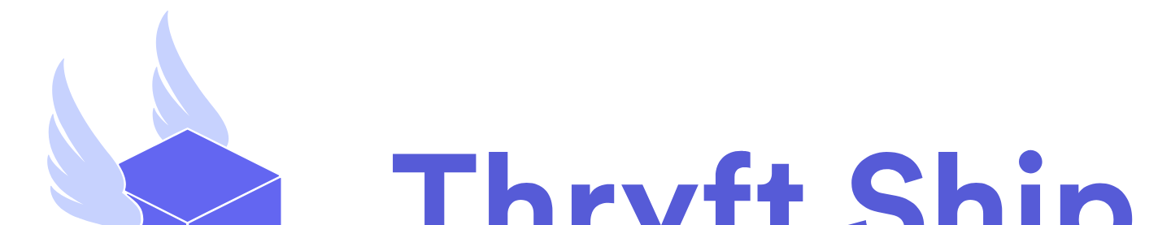
scroll to position [63, 0]
drag, startPoint x: 46, startPoint y: 108, endPoint x: 143, endPoint y: 109, distance: 96.7
copy h2 "Purchased"
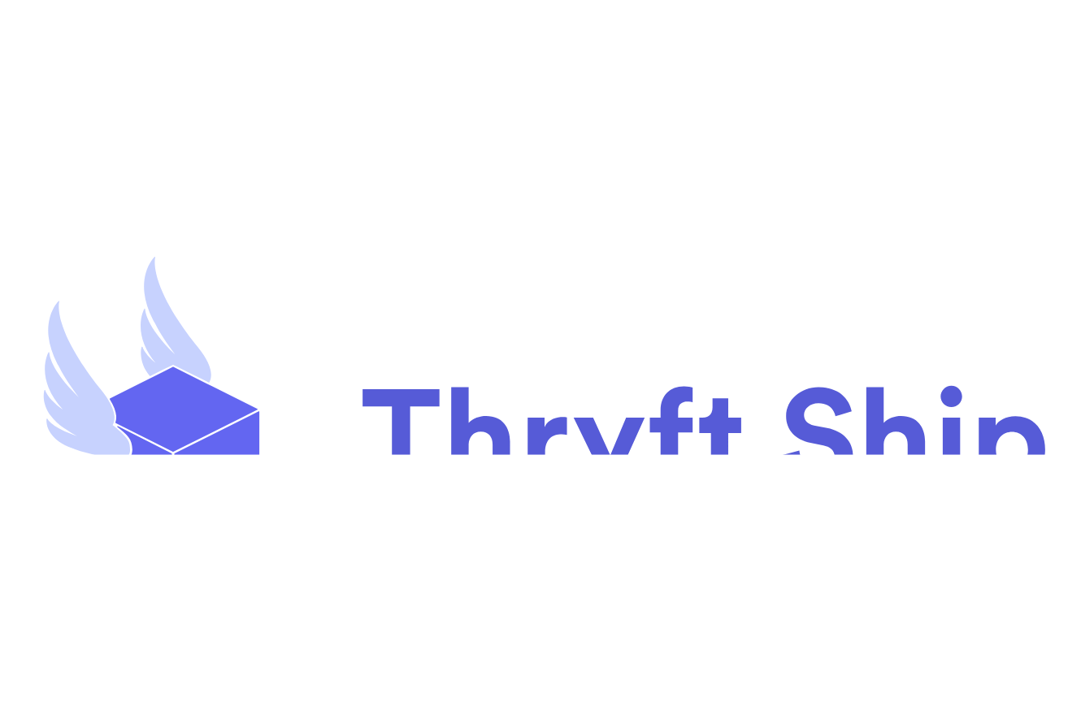
scroll to position [178, 0]
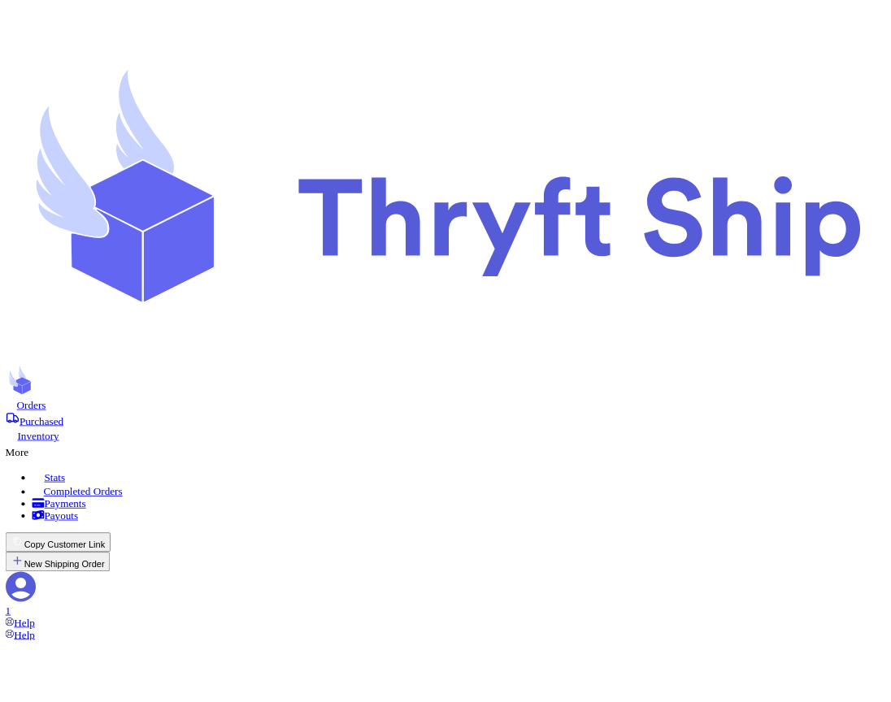
scroll to position [173, 0]
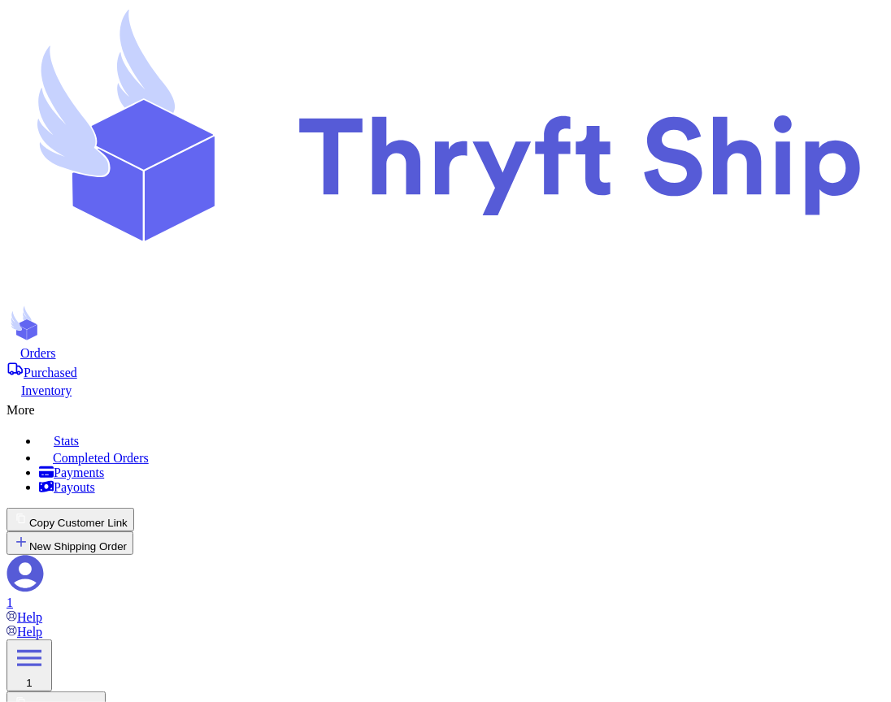
select select "paid"
type input "Item101"
type input "180"
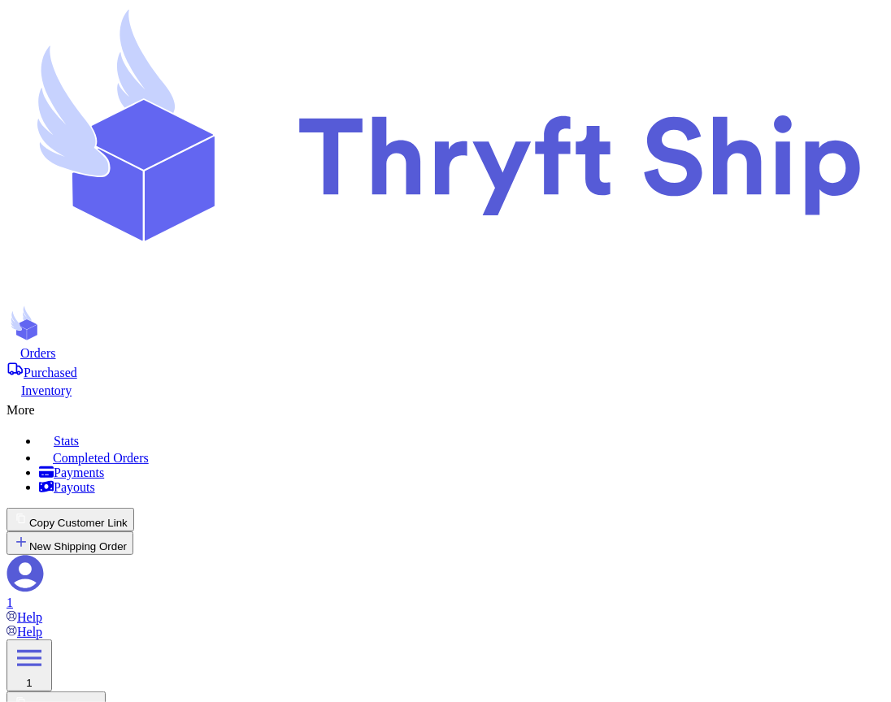
select select "paid"
type input "item 2"
type input "100"
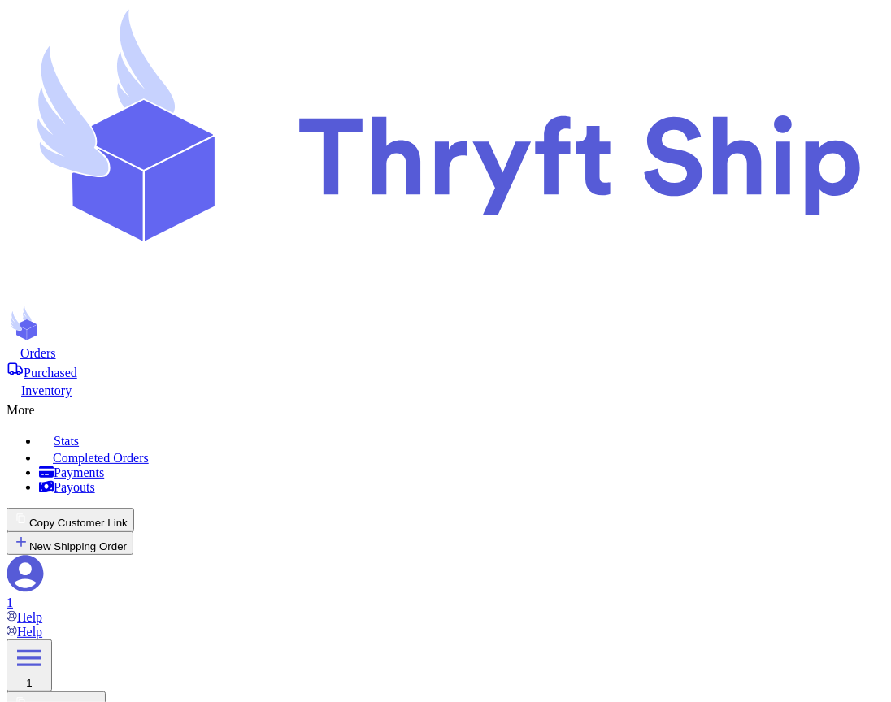
select select "paid"
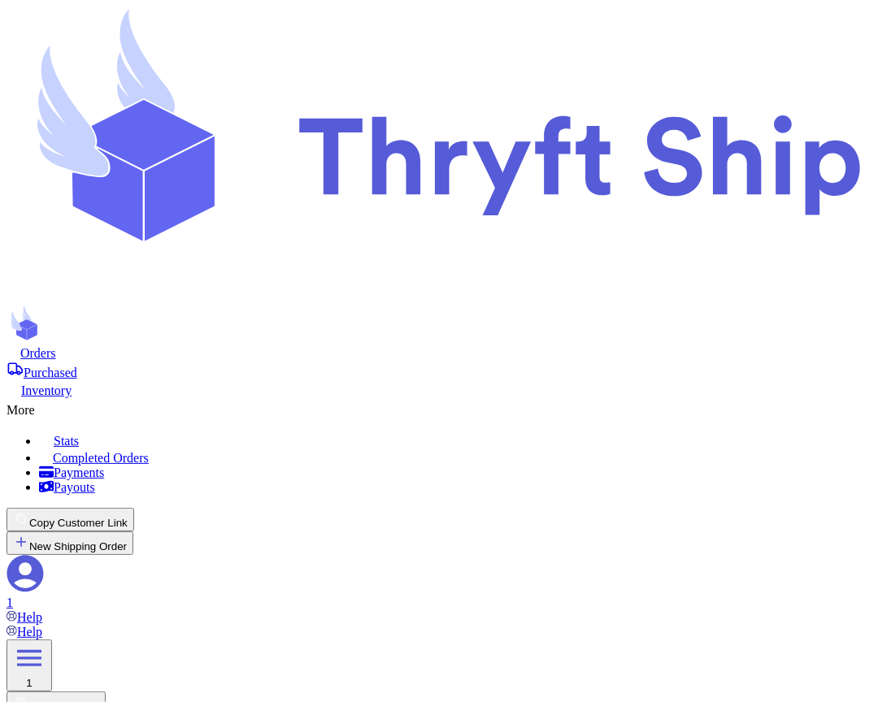
click at [51, 398] on icon at bounding box center [43, 406] width 16 height 16
click at [149, 451] on span "Completed Orders" at bounding box center [101, 458] width 96 height 14
click at [56, 346] on span "Orders" at bounding box center [38, 353] width 36 height 14
select select "paid"
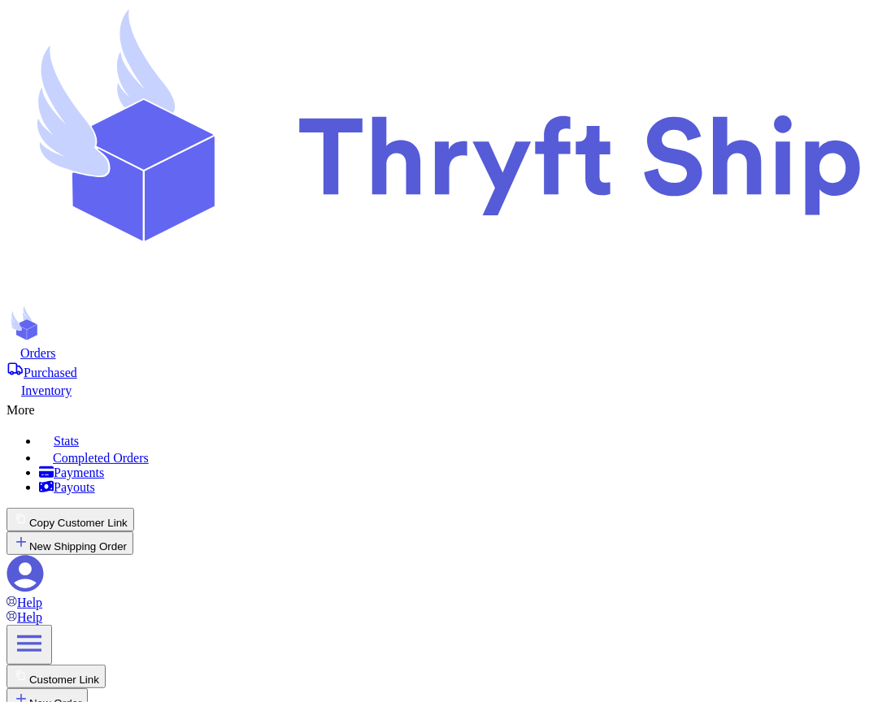
select select "paid"
click at [418, 398] on div "More" at bounding box center [446, 408] width 878 height 20
click at [149, 451] on span "Completed Orders" at bounding box center [101, 458] width 96 height 14
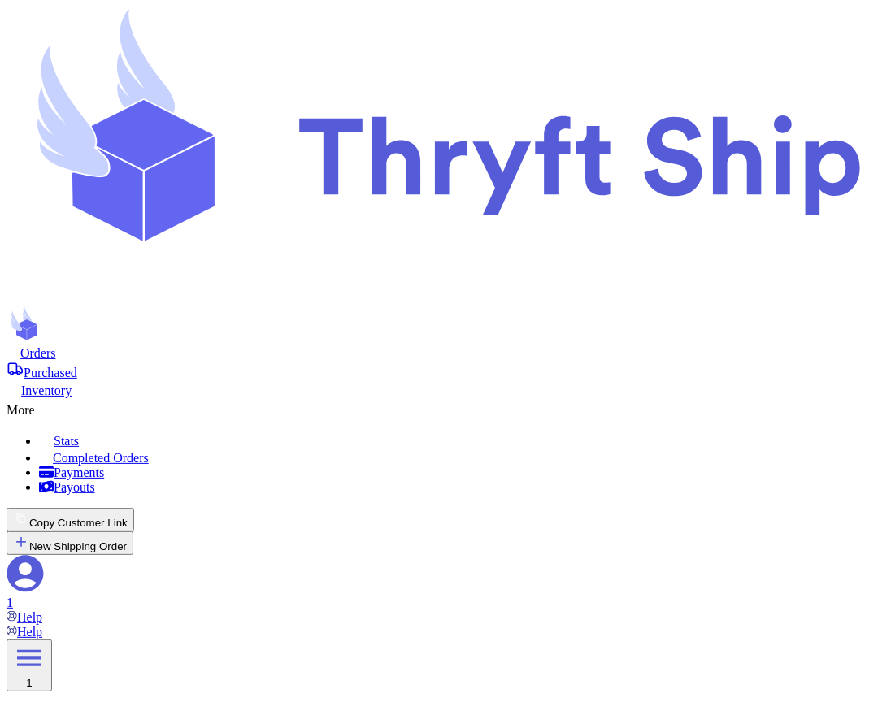
click at [56, 346] on span "Orders" at bounding box center [38, 353] width 36 height 14
select select "paid"
